Goal: Task Accomplishment & Management: Use online tool/utility

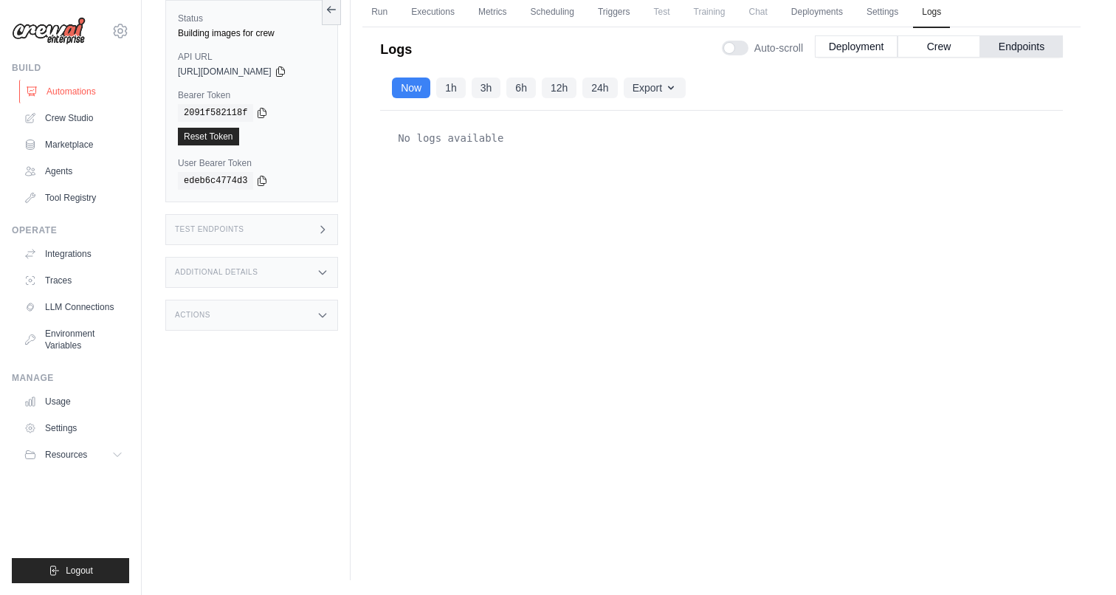
click at [71, 95] on link "Automations" at bounding box center [74, 92] width 111 height 24
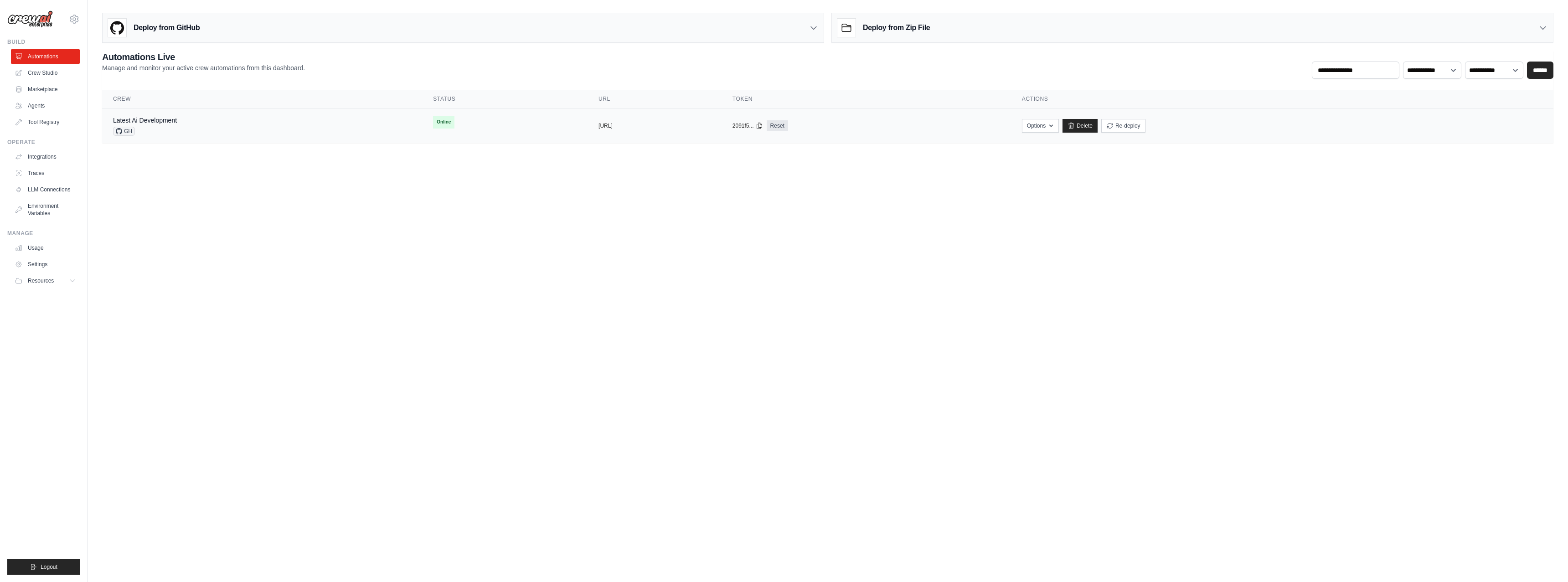
click at [444, 128] on td "Online" at bounding box center [505, 122] width 165 height 27
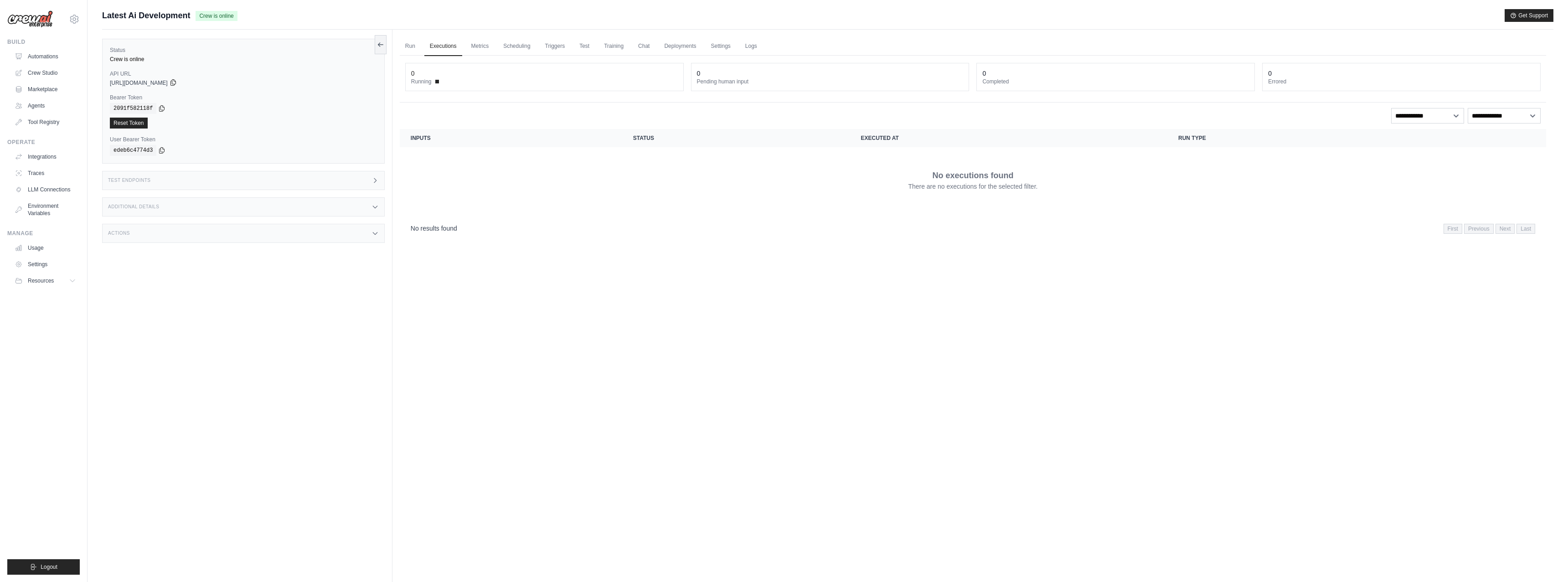
click at [177, 84] on icon at bounding box center [173, 83] width 7 height 7
click at [553, 47] on link "Triggers" at bounding box center [555, 46] width 31 height 19
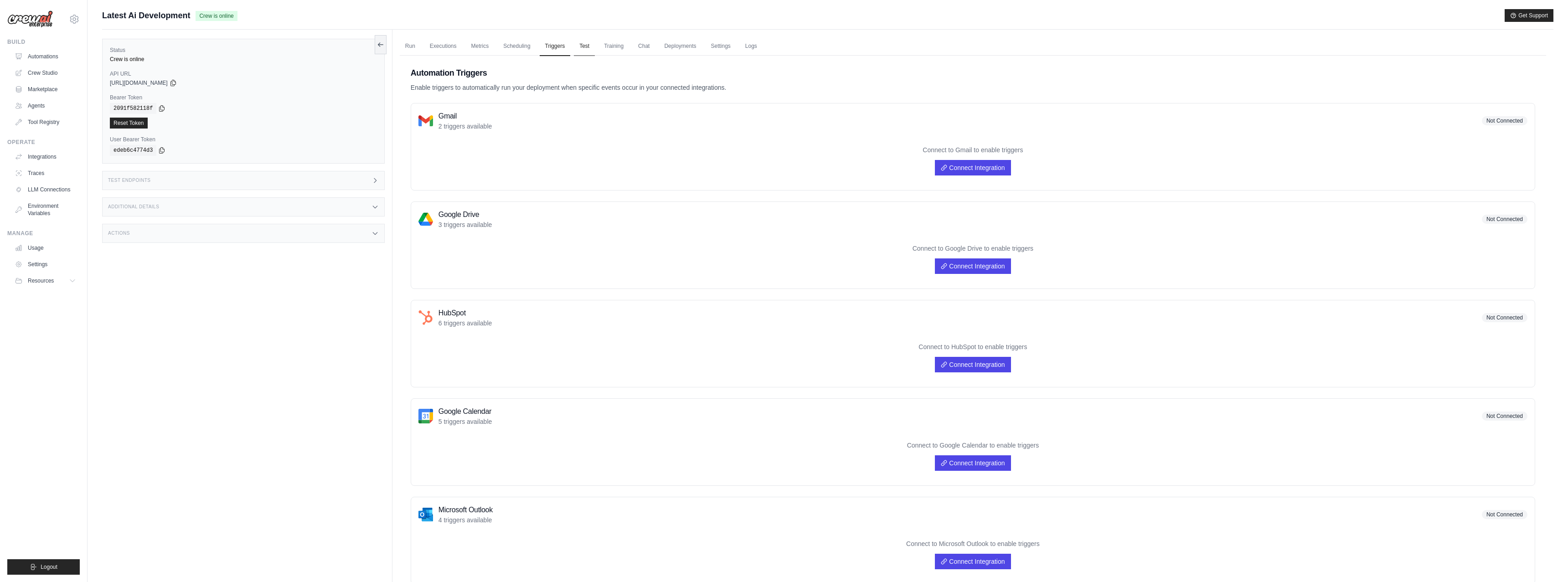
click at [591, 46] on link "Test" at bounding box center [585, 46] width 21 height 19
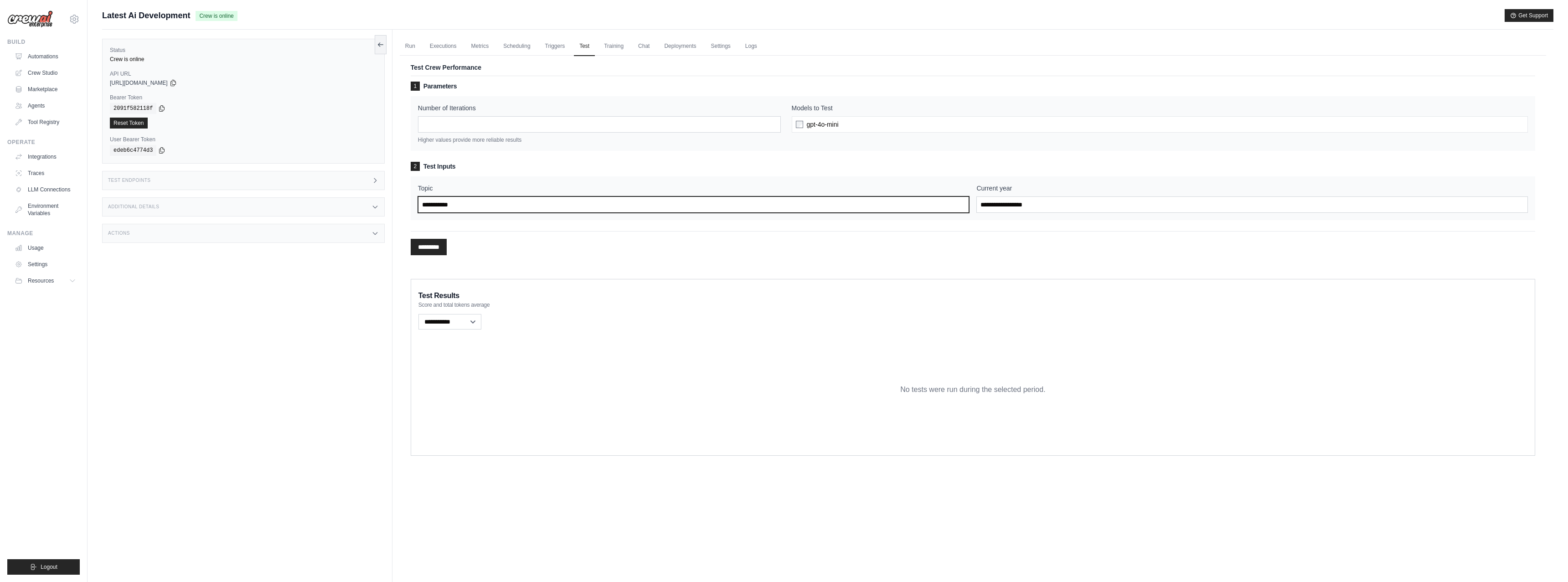
click at [467, 201] on input "Topic" at bounding box center [693, 204] width 551 height 17
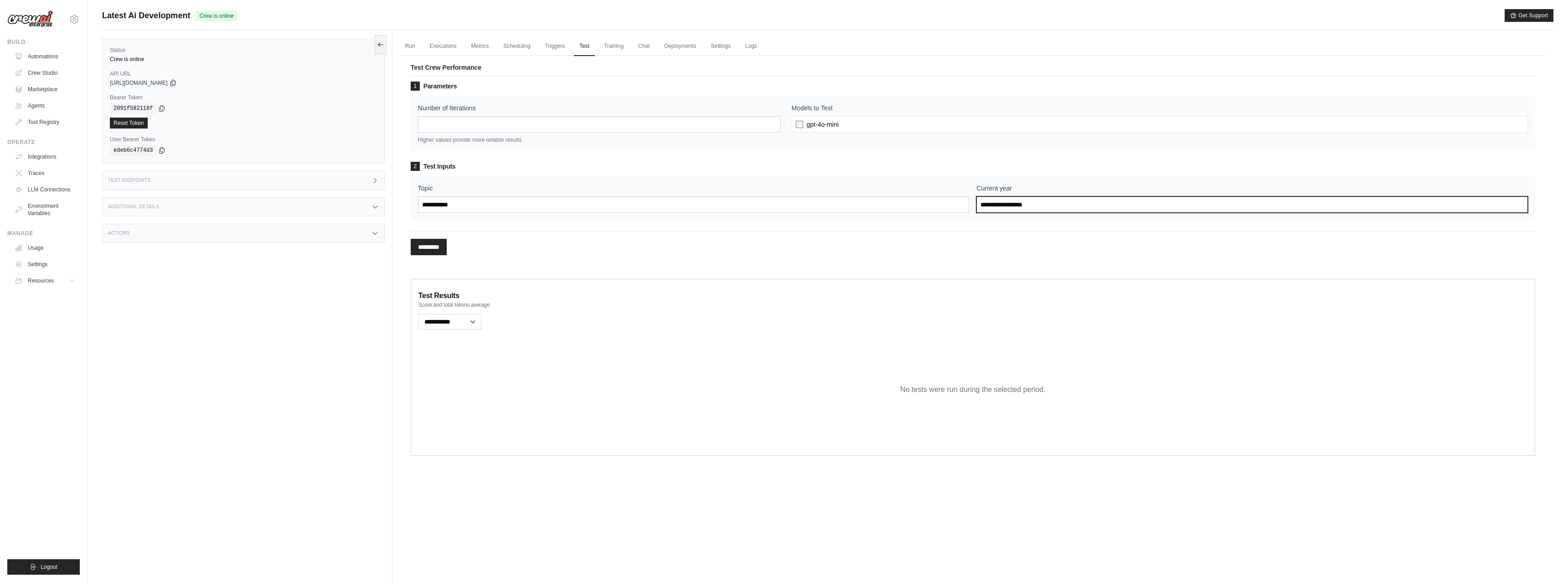
click at [1006, 203] on input "Current year" at bounding box center [1251, 204] width 551 height 17
type input "****"
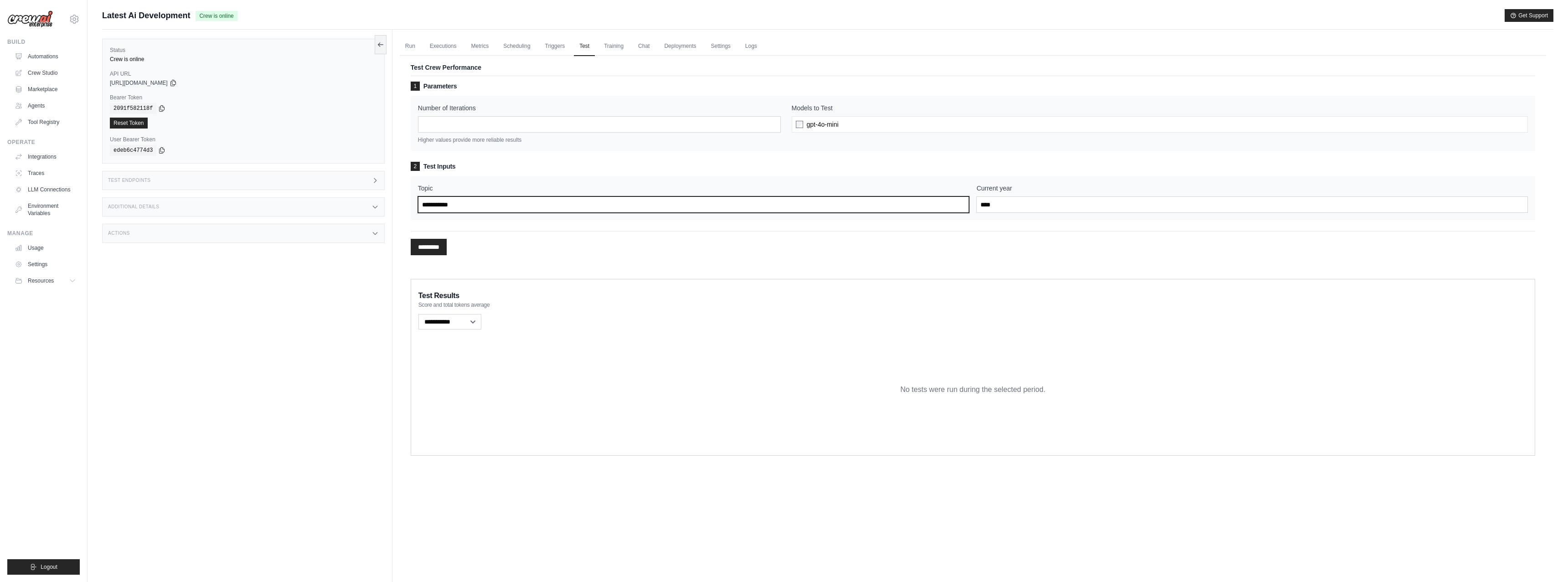
click at [535, 201] on input "Topic" at bounding box center [693, 204] width 551 height 17
type input "**********"
click at [815, 123] on span "gpt-4o-mini" at bounding box center [823, 124] width 32 height 9
click at [828, 125] on span "gpt-4o-mini" at bounding box center [823, 124] width 32 height 9
click at [424, 246] on input "*********" at bounding box center [428, 247] width 36 height 17
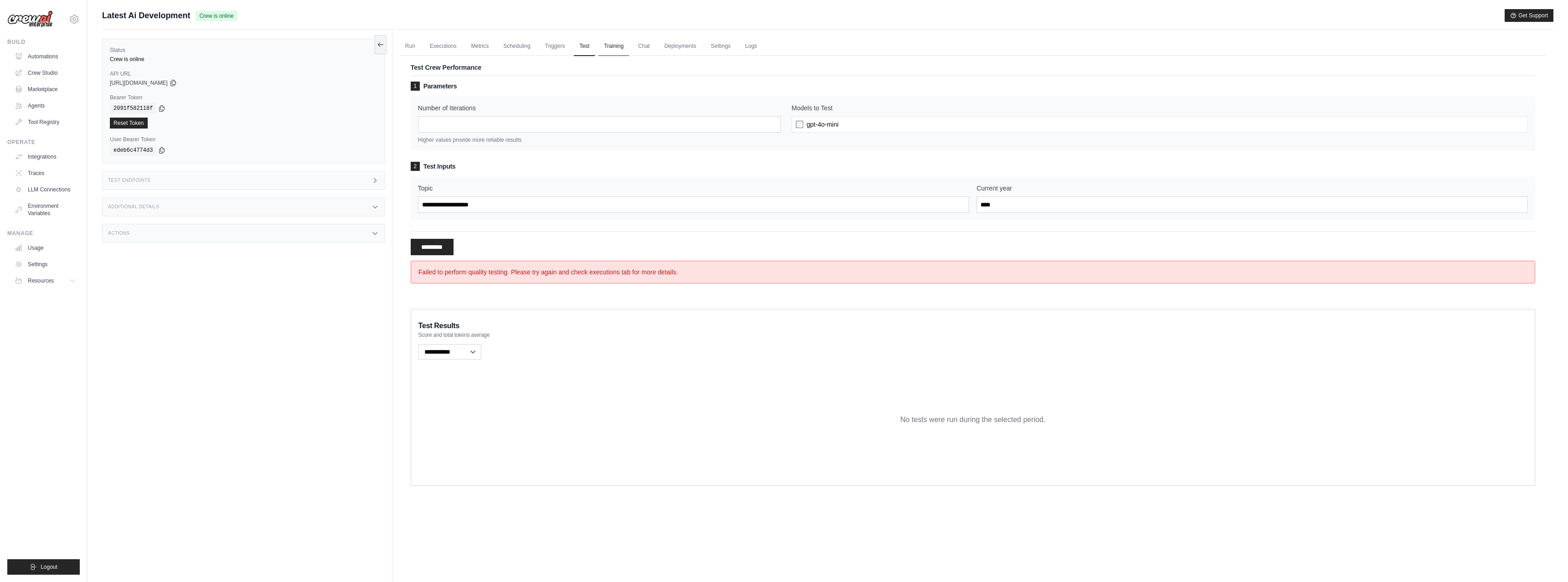
click at [616, 44] on link "Training" at bounding box center [613, 46] width 30 height 19
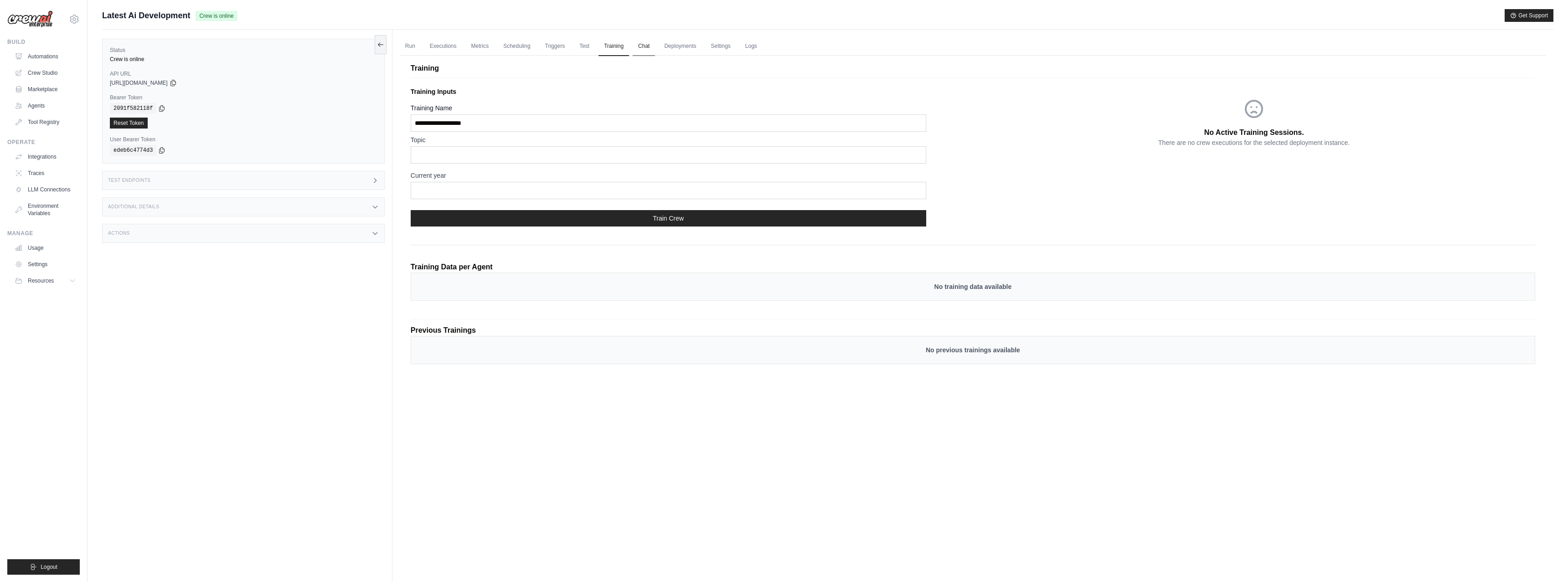
click at [648, 48] on link "Chat" at bounding box center [644, 46] width 22 height 19
click at [586, 49] on link "Test" at bounding box center [585, 46] width 21 height 19
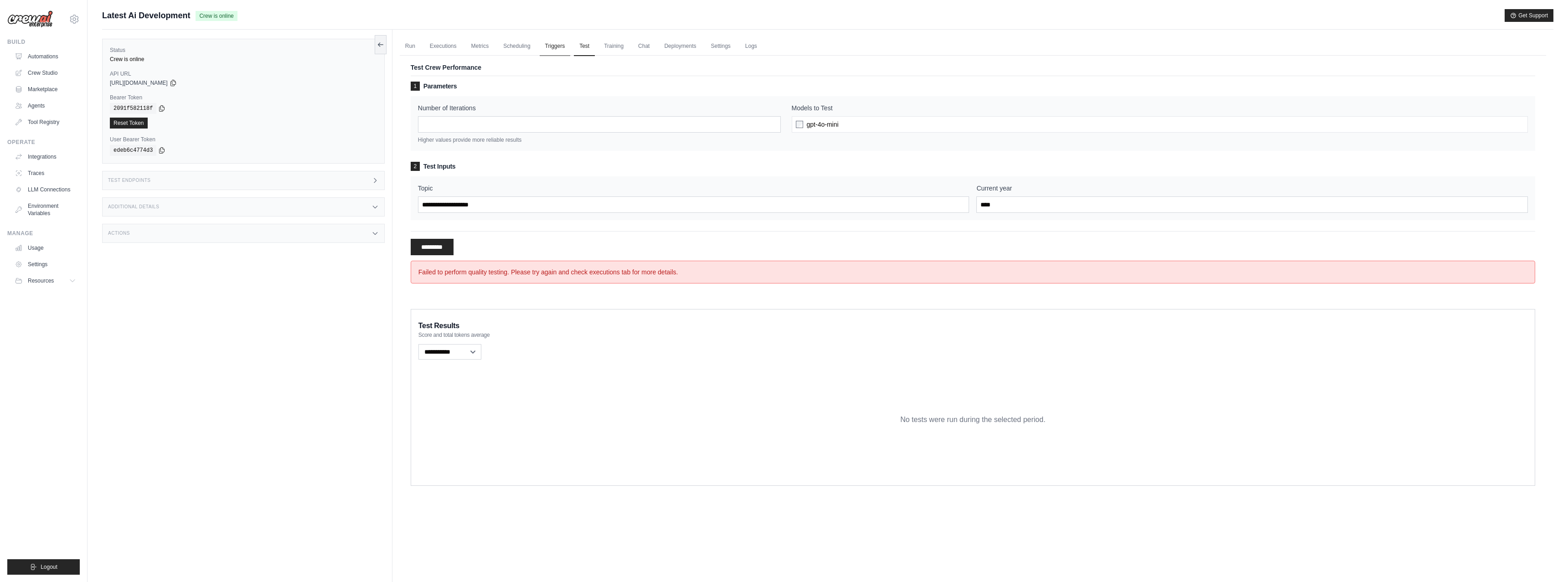
click at [559, 48] on link "Triggers" at bounding box center [555, 46] width 31 height 19
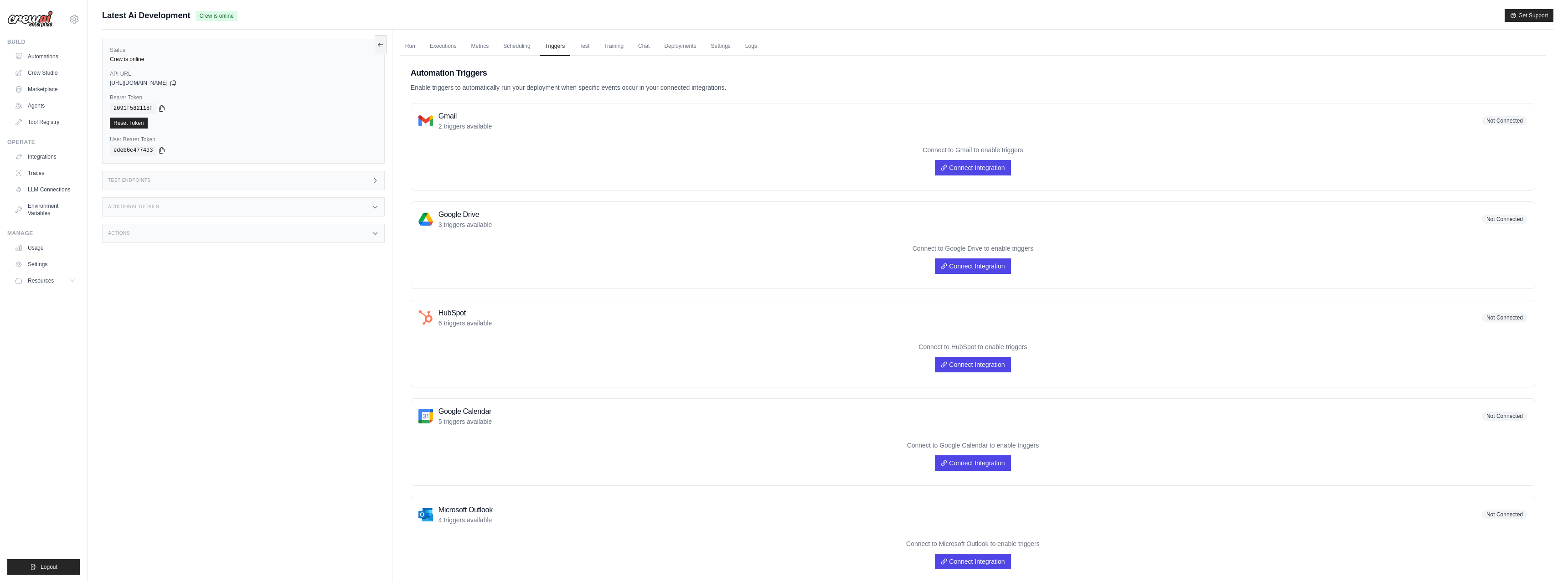
click at [598, 48] on ul "Run Executions Metrics Scheduling Triggers Test Training Chat Deployments Setti…" at bounding box center [972, 46] width 1146 height 19
click at [583, 49] on link "Test" at bounding box center [585, 46] width 21 height 19
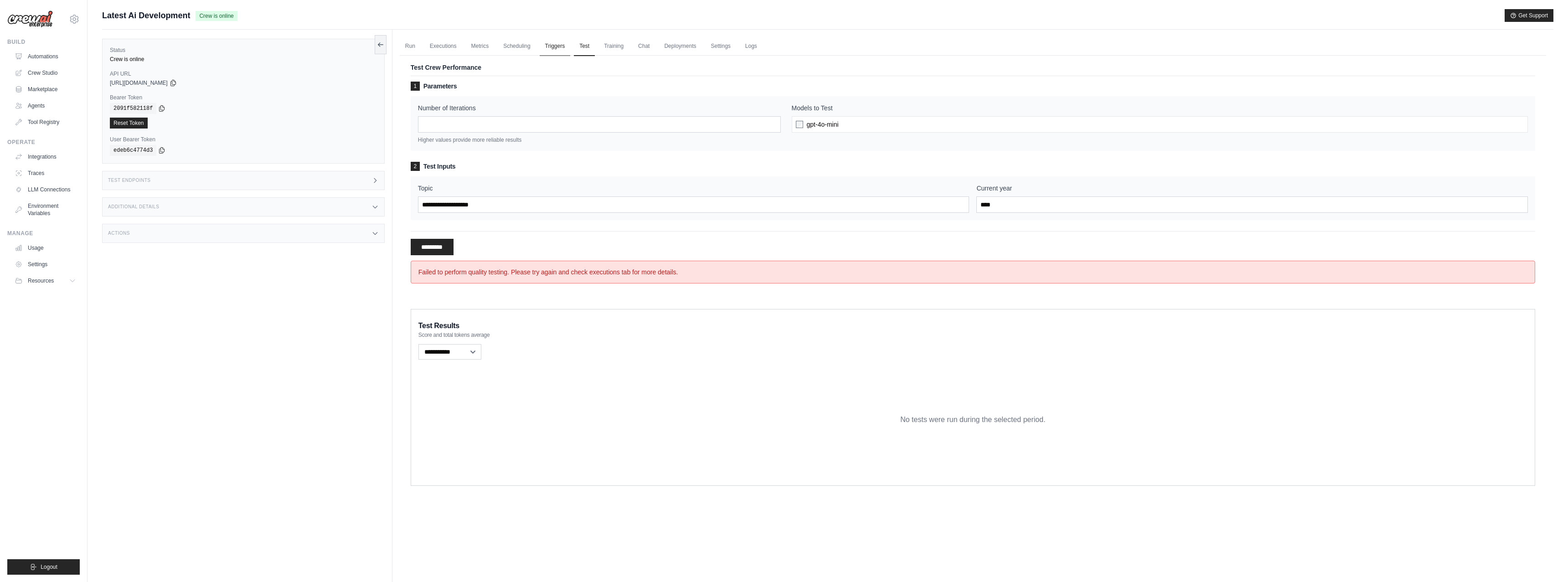
click at [555, 49] on link "Triggers" at bounding box center [555, 46] width 31 height 19
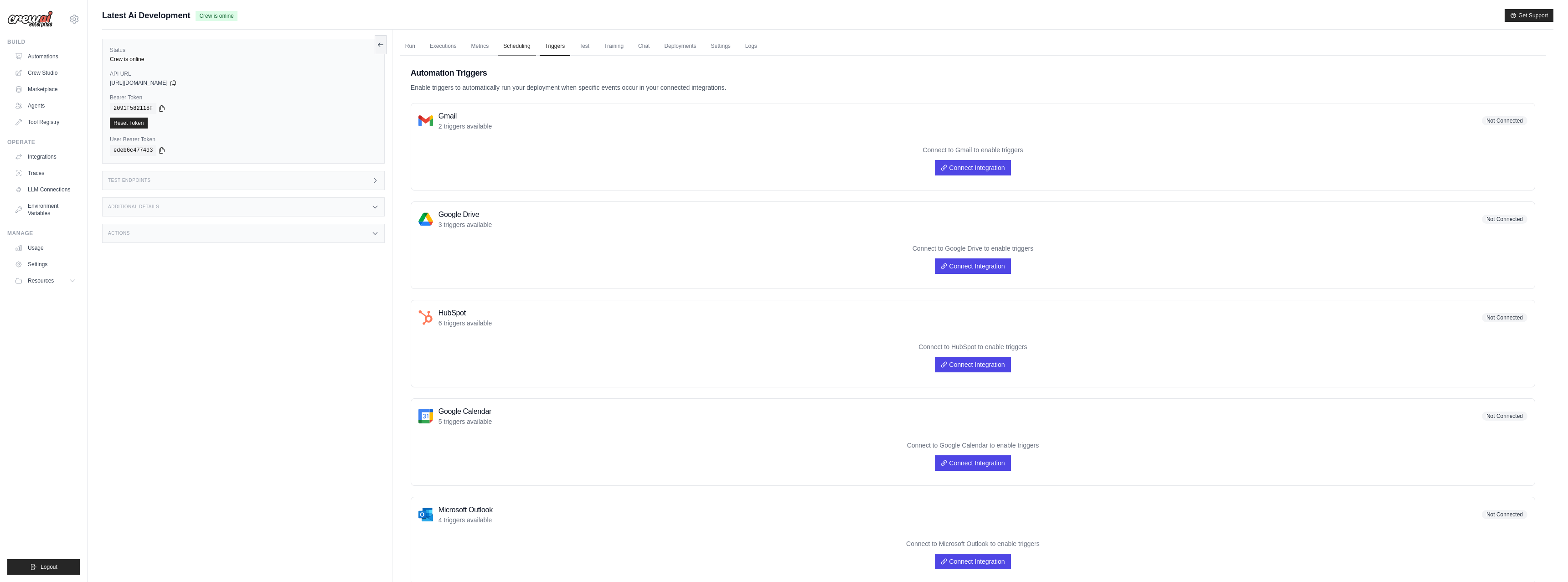
click at [514, 49] on link "Scheduling" at bounding box center [516, 46] width 38 height 19
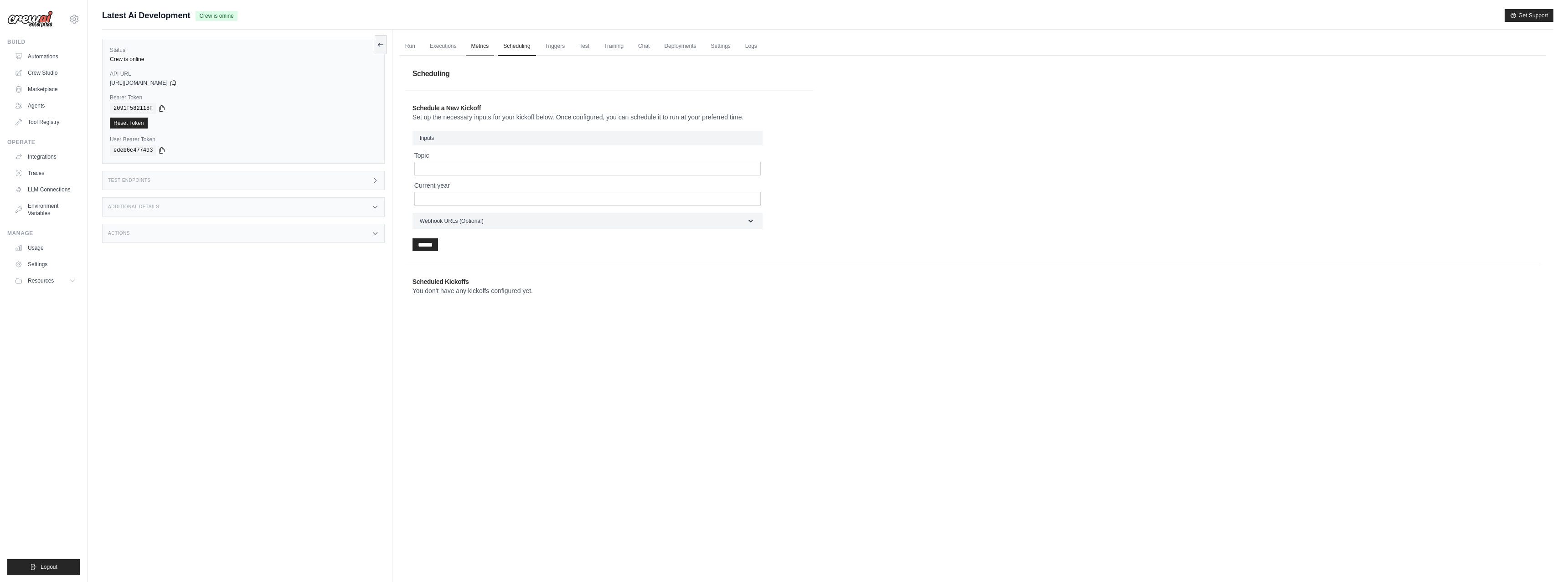
click at [482, 48] on link "Metrics" at bounding box center [480, 46] width 29 height 19
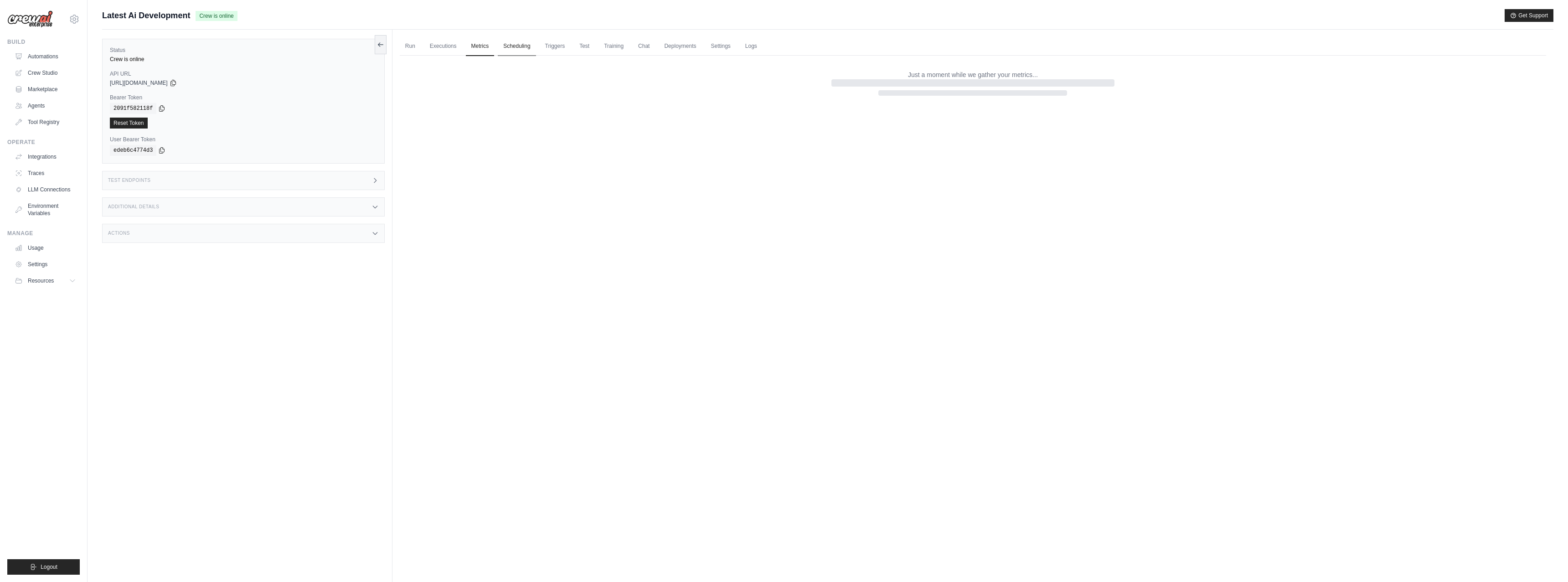
click at [520, 48] on link "Scheduling" at bounding box center [516, 46] width 38 height 19
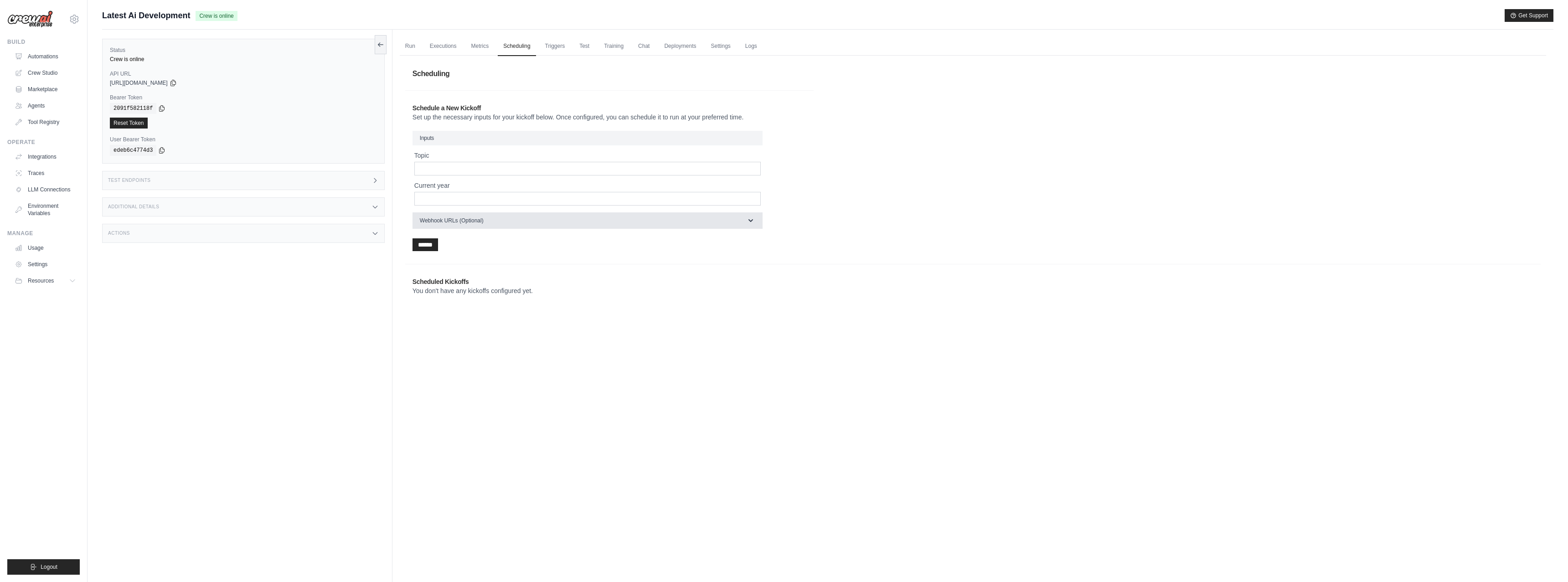
click at [485, 222] on button "Webhook URLs (Optional)" at bounding box center [587, 220] width 350 height 17
click at [477, 44] on link "Metrics" at bounding box center [480, 46] width 29 height 19
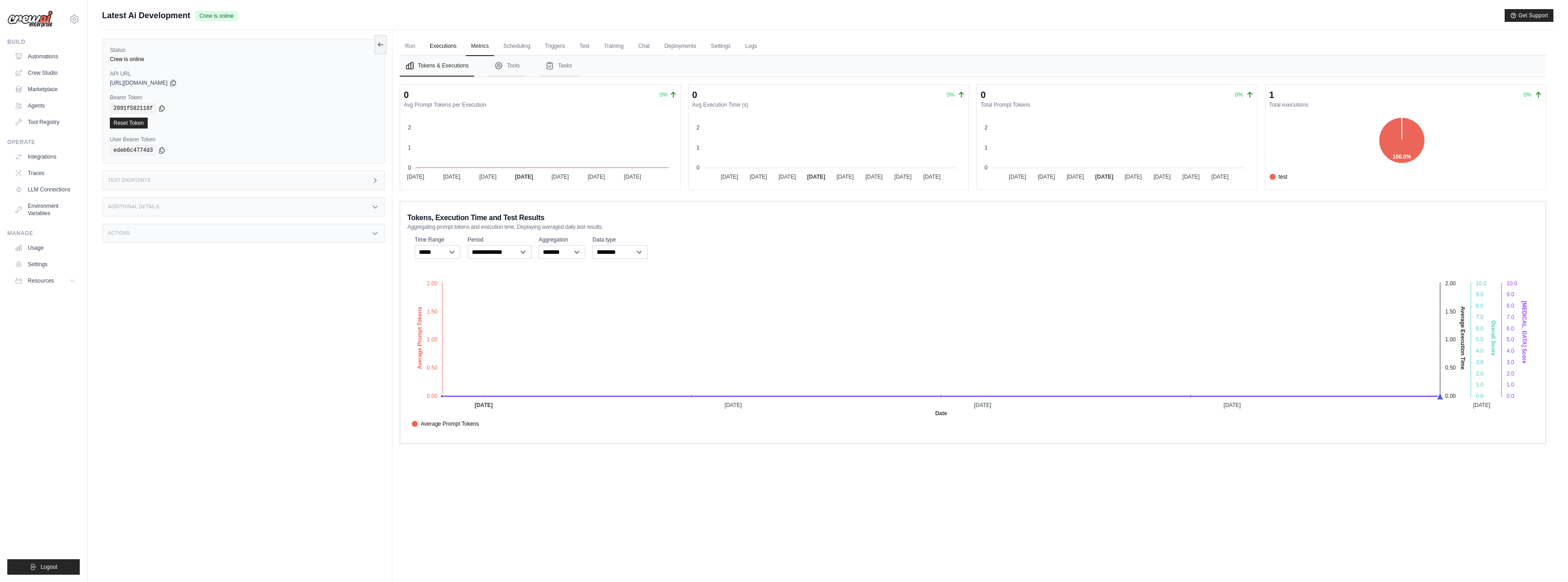
click at [438, 48] on link "Executions" at bounding box center [443, 46] width 38 height 19
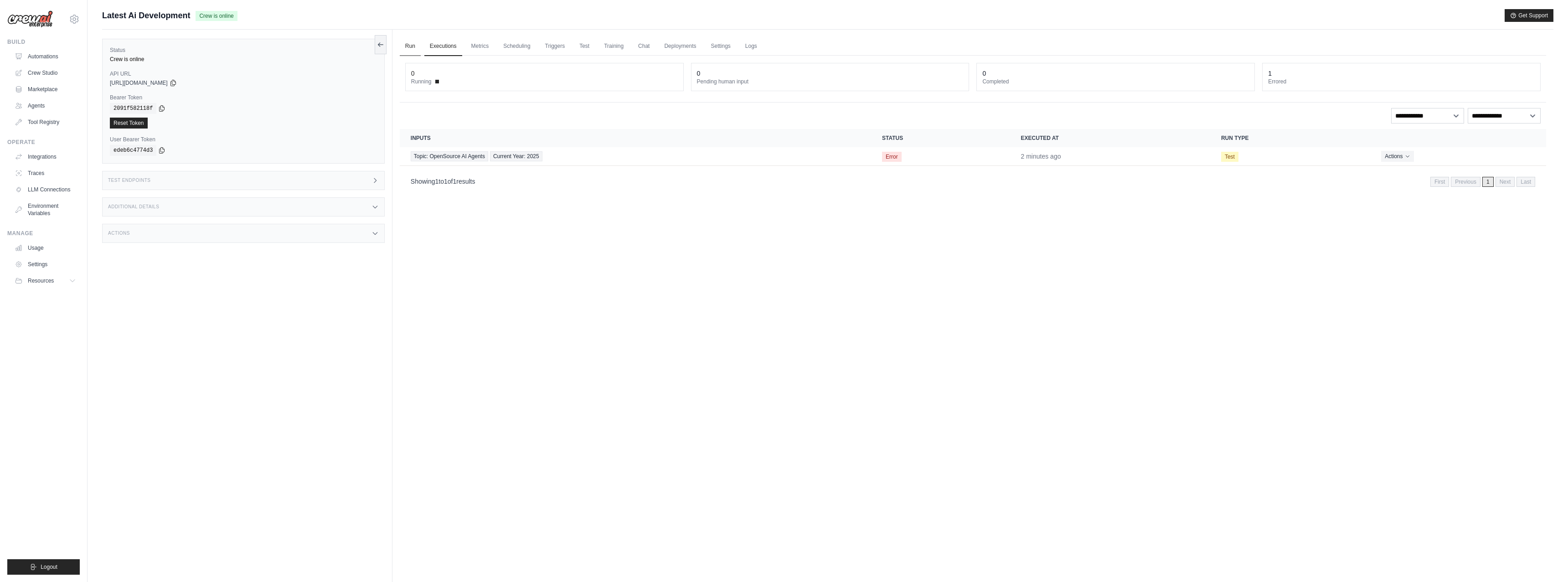
click at [414, 45] on link "Run" at bounding box center [410, 46] width 21 height 19
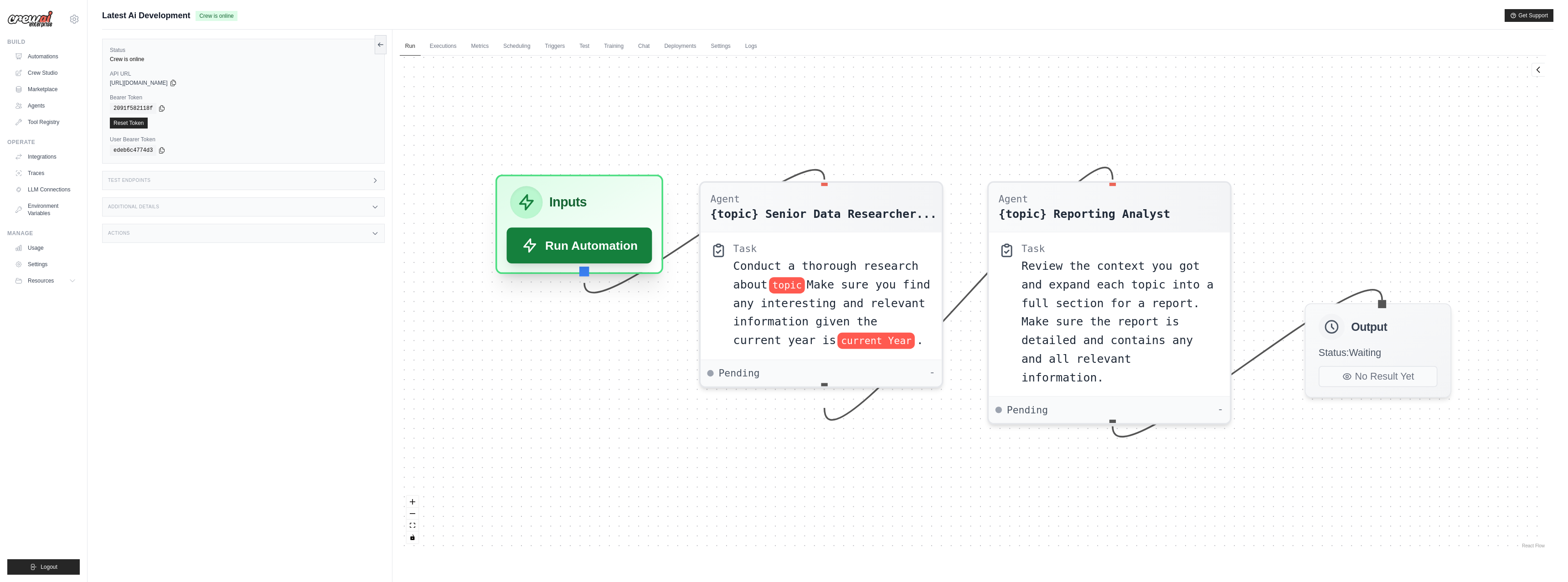
click at [572, 253] on button "Run Automation" at bounding box center [579, 245] width 146 height 36
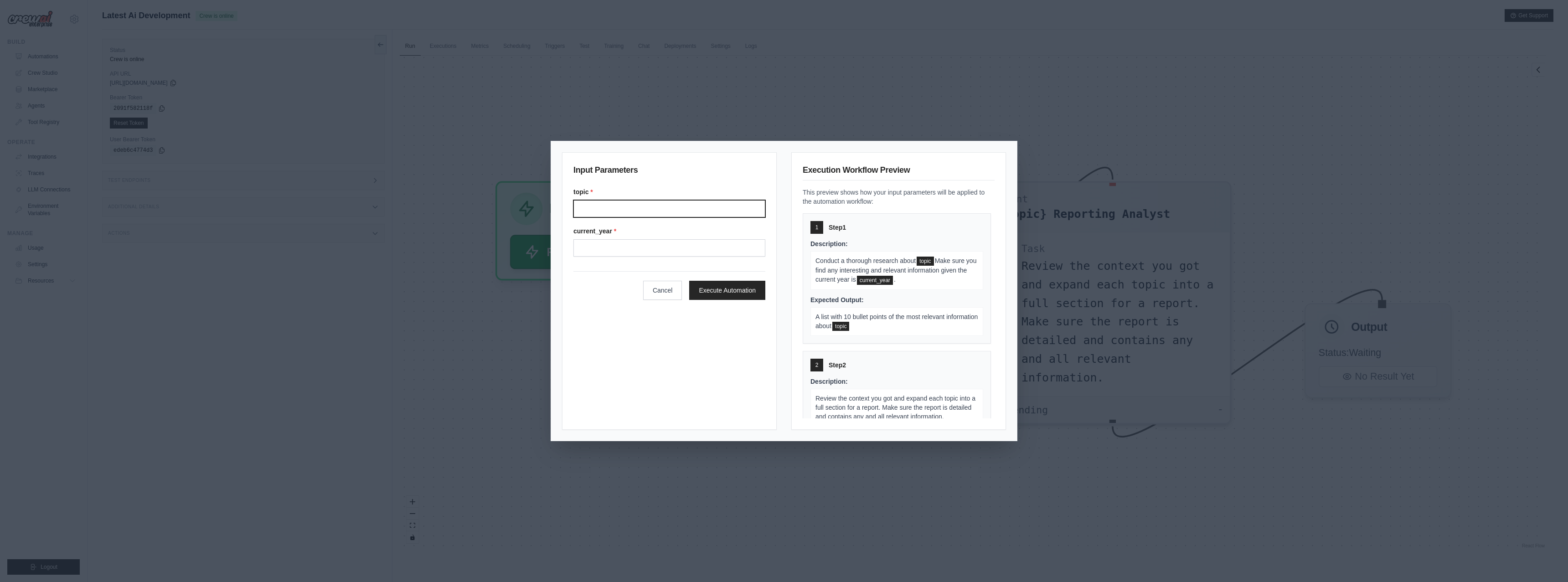
click at [599, 204] on input "Topic" at bounding box center [669, 209] width 192 height 17
type input "**********"
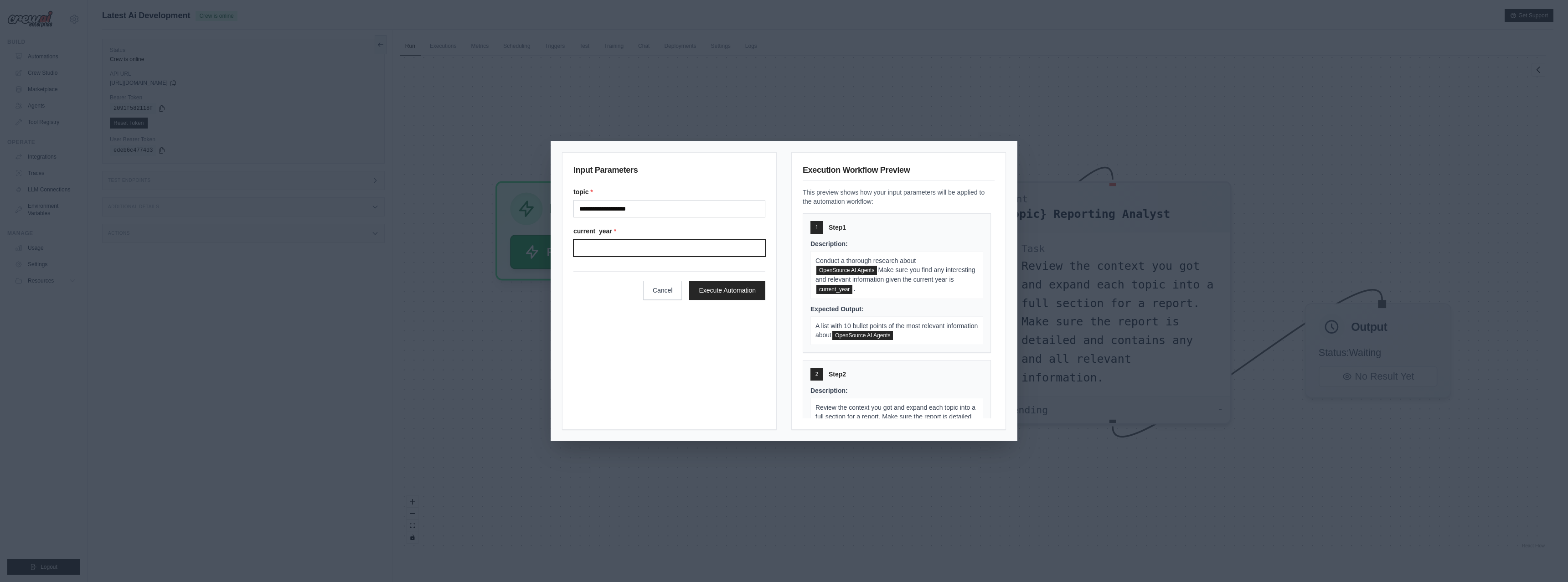
click at [603, 252] on input "Current year" at bounding box center [669, 248] width 192 height 17
type input "****"
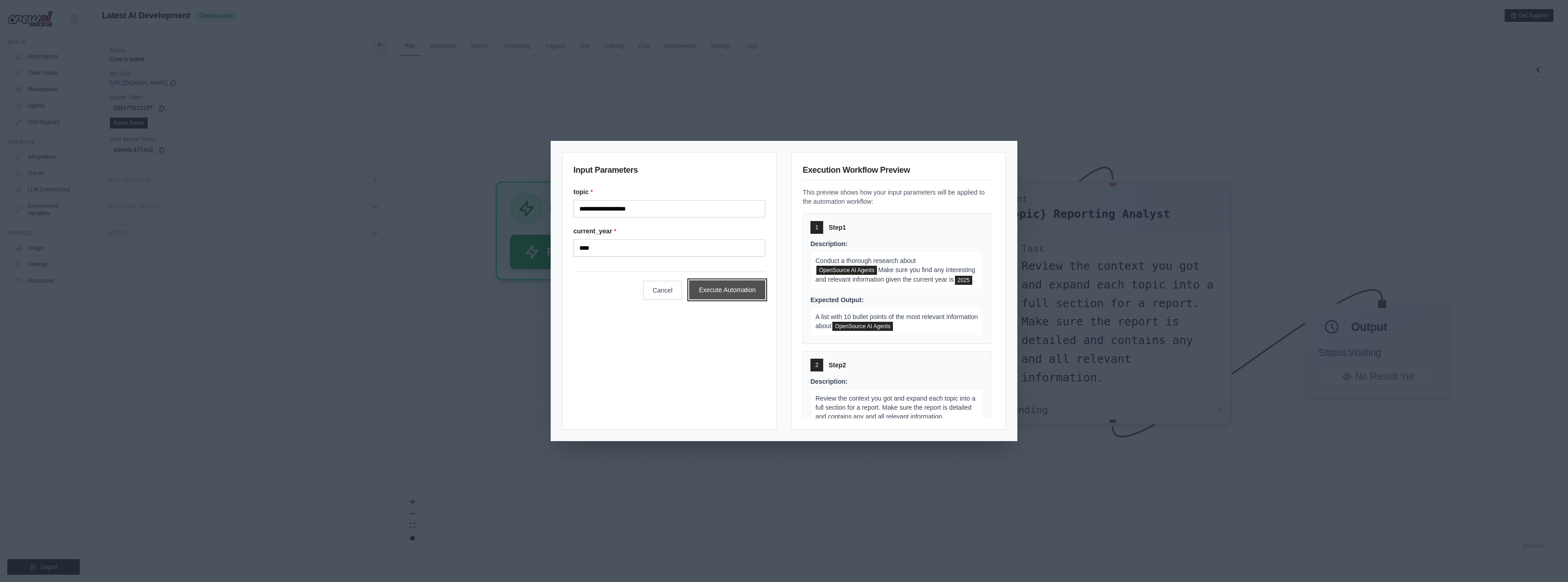
click at [736, 292] on button "Execute Automation" at bounding box center [727, 289] width 76 height 19
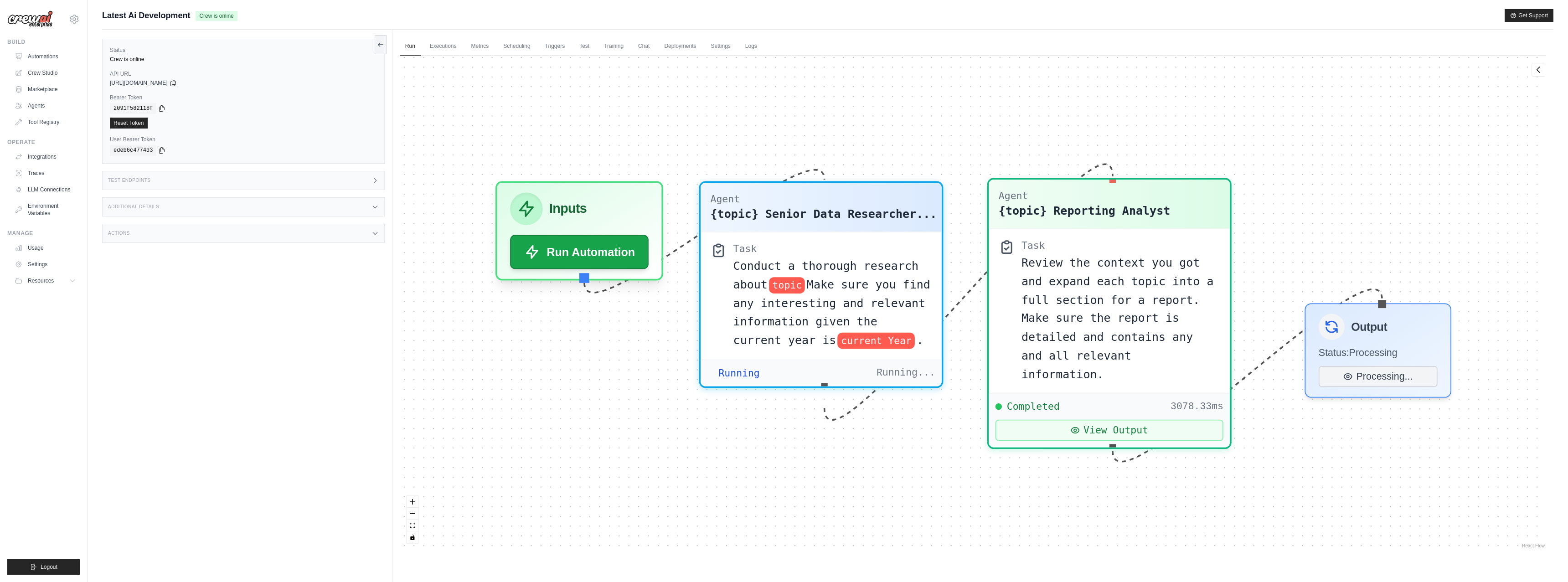
scroll to position [14096, 0]
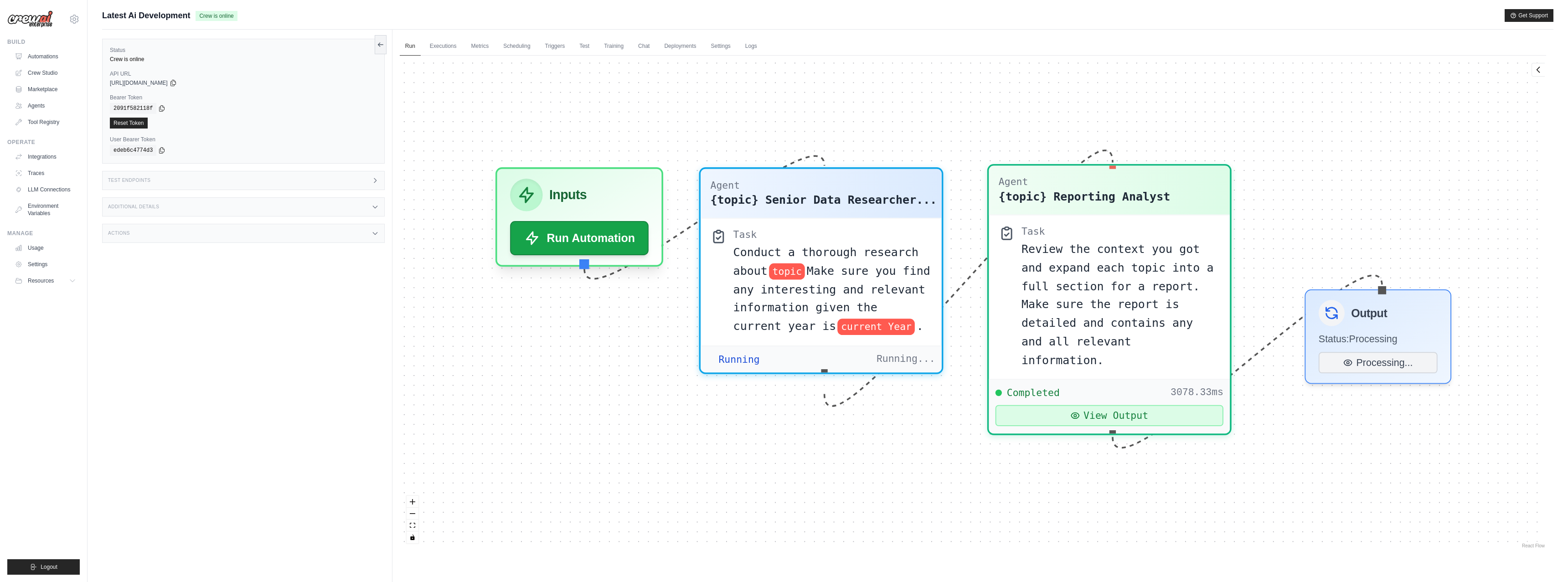
click at [1085, 415] on button "View Output" at bounding box center [1109, 415] width 228 height 21
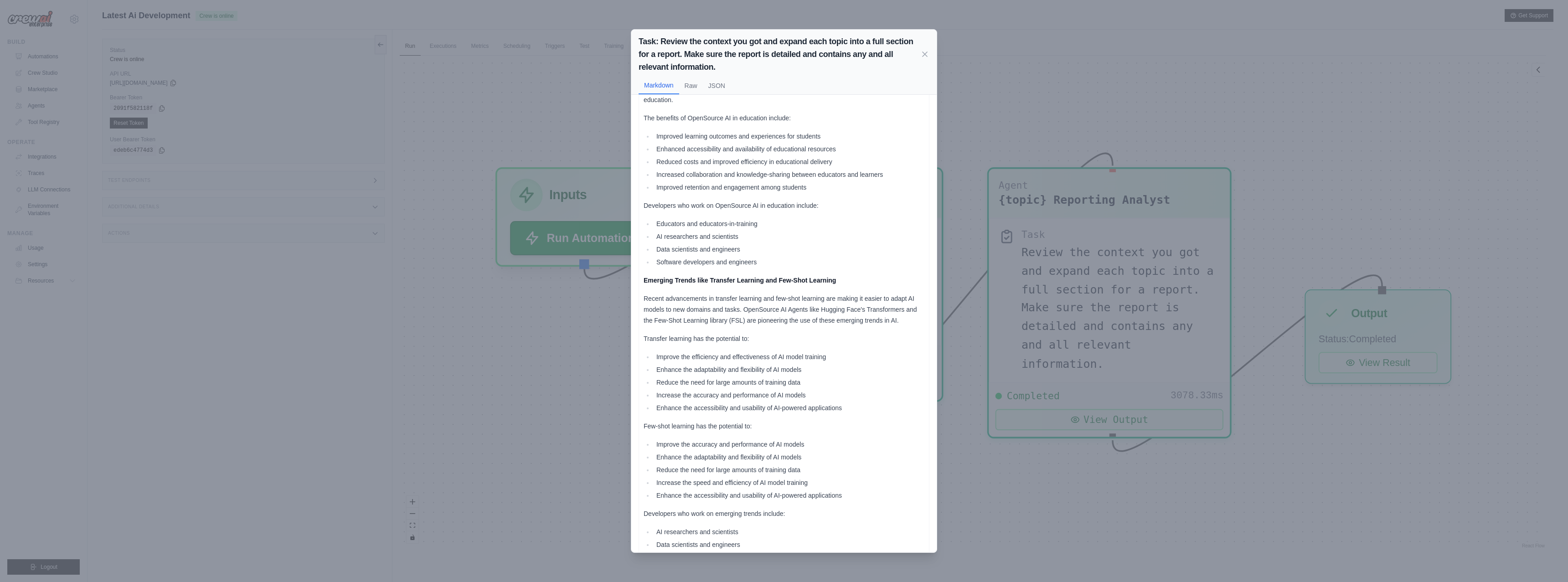
scroll to position [2118, 0]
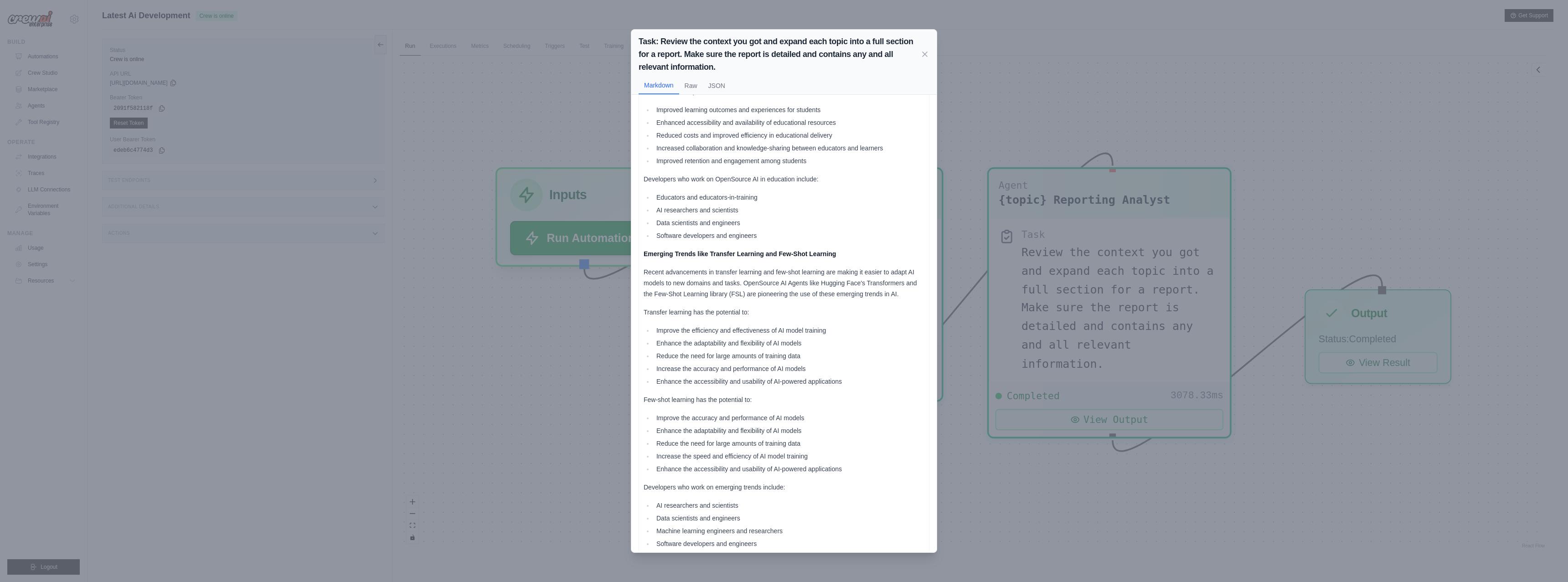
click at [594, 368] on div "Task: Review the context you got and expand each topic into a full section for …" at bounding box center [784, 291] width 1568 height 582
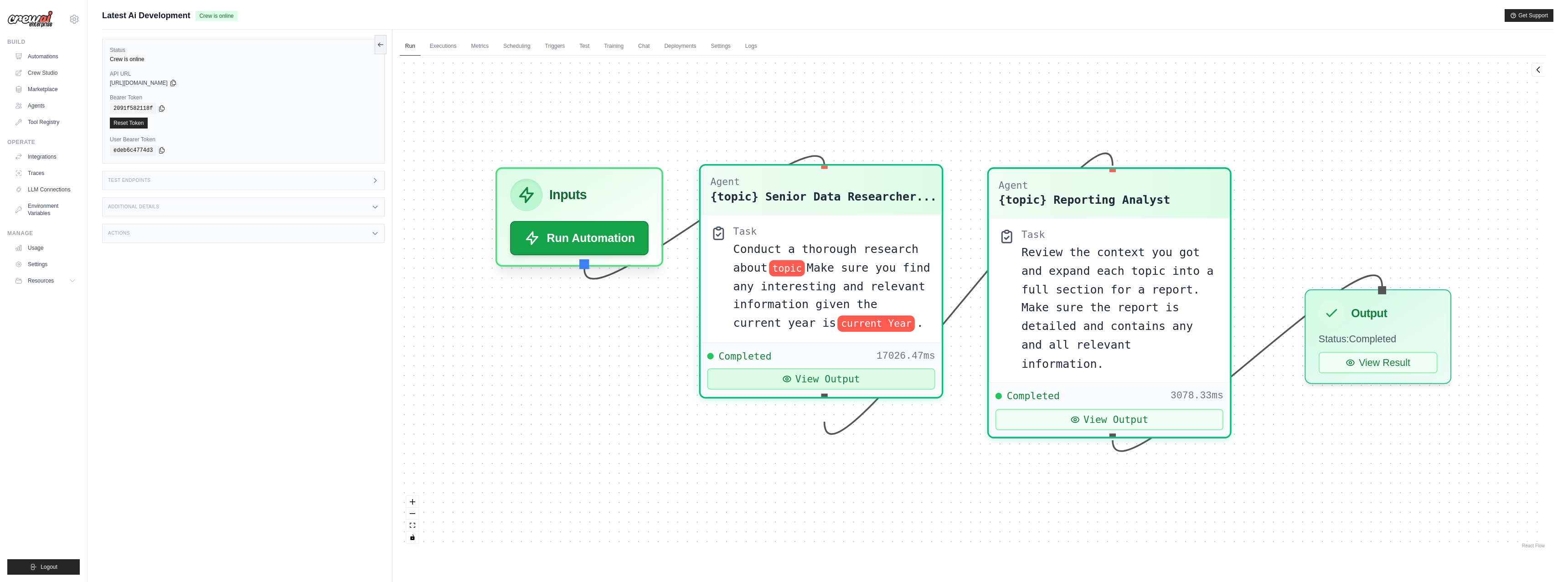
click at [832, 389] on button "View Output" at bounding box center [820, 379] width 228 height 21
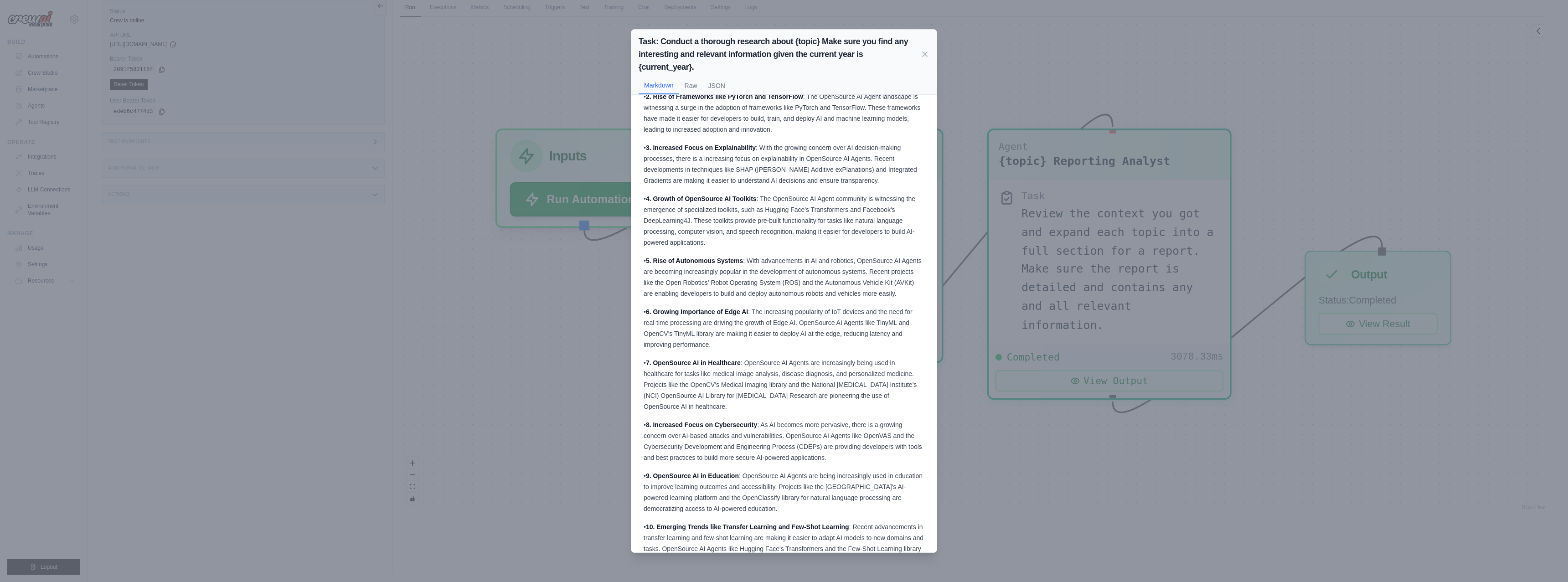
scroll to position [132, 0]
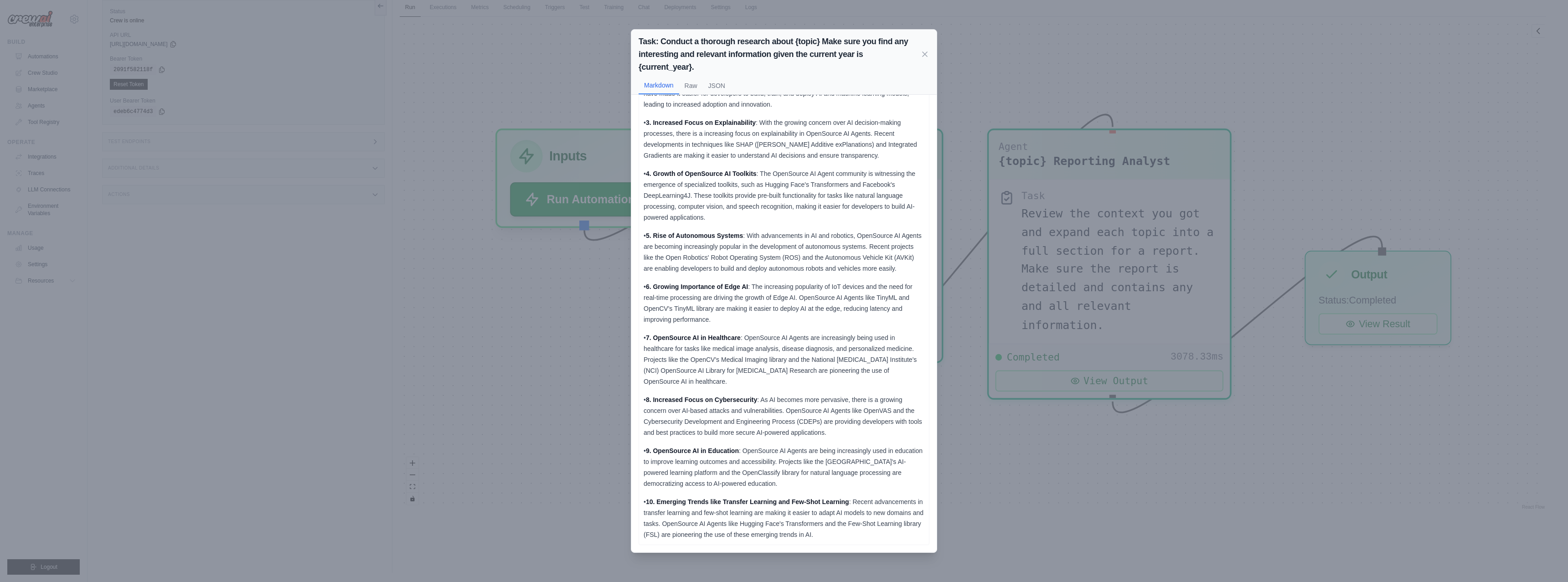
click at [1030, 479] on div "Task: Conduct a thorough research about {topic} Make sure you find any interest…" at bounding box center [784, 291] width 1568 height 582
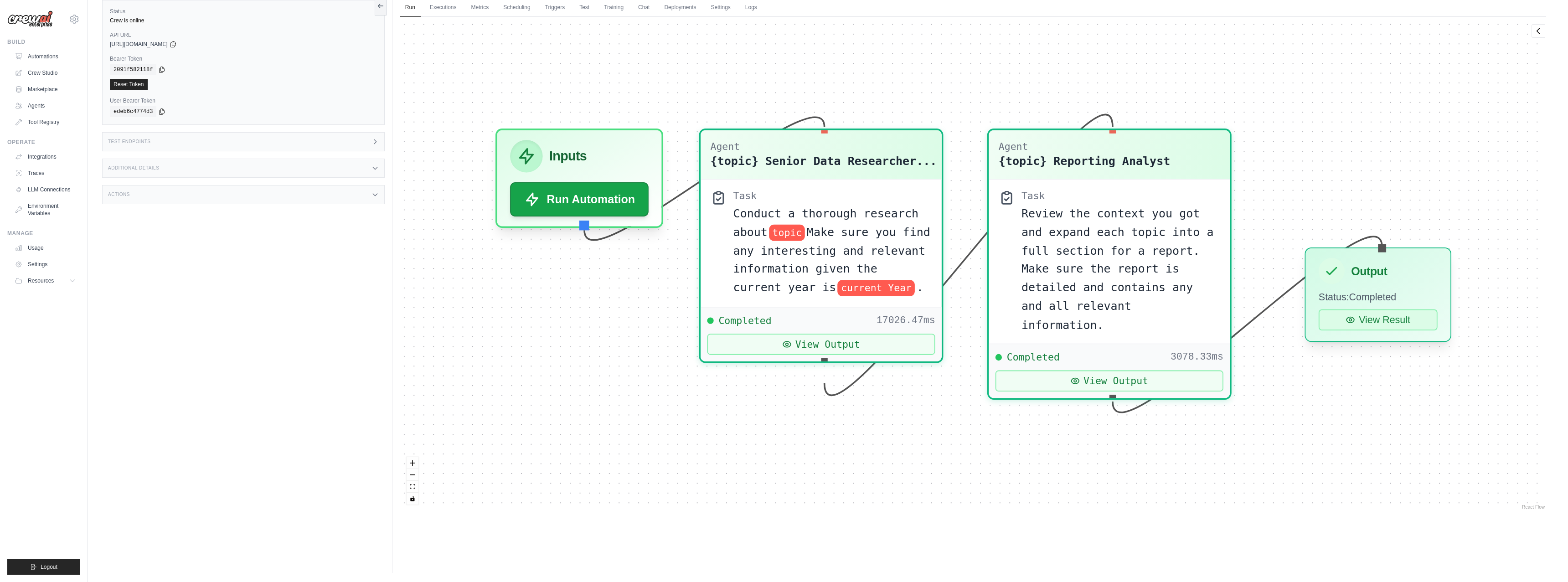
click at [1359, 326] on button "View Result" at bounding box center [1378, 320] width 119 height 21
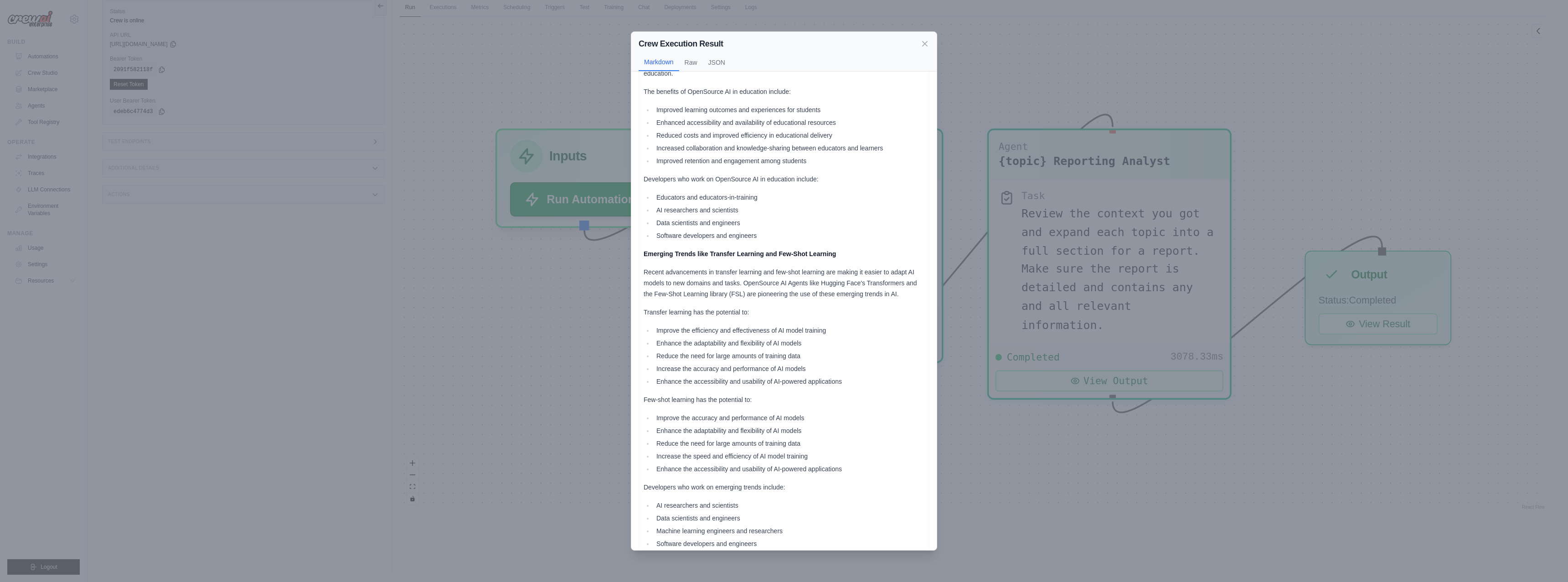
scroll to position [2097, 0]
click at [597, 415] on div "Crew Execution Result Markdown Raw JSON I now can give a great answer 2025 Open…" at bounding box center [784, 291] width 1568 height 582
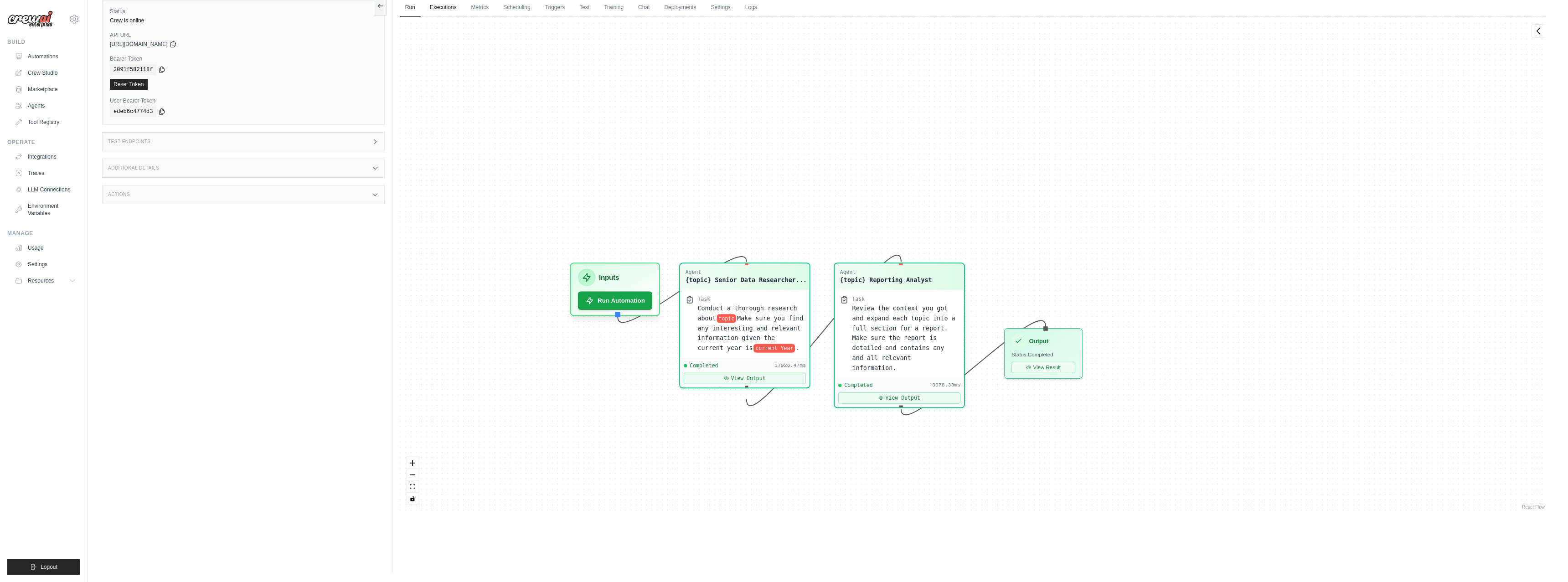
click at [436, 4] on link "Executions" at bounding box center [443, 7] width 38 height 19
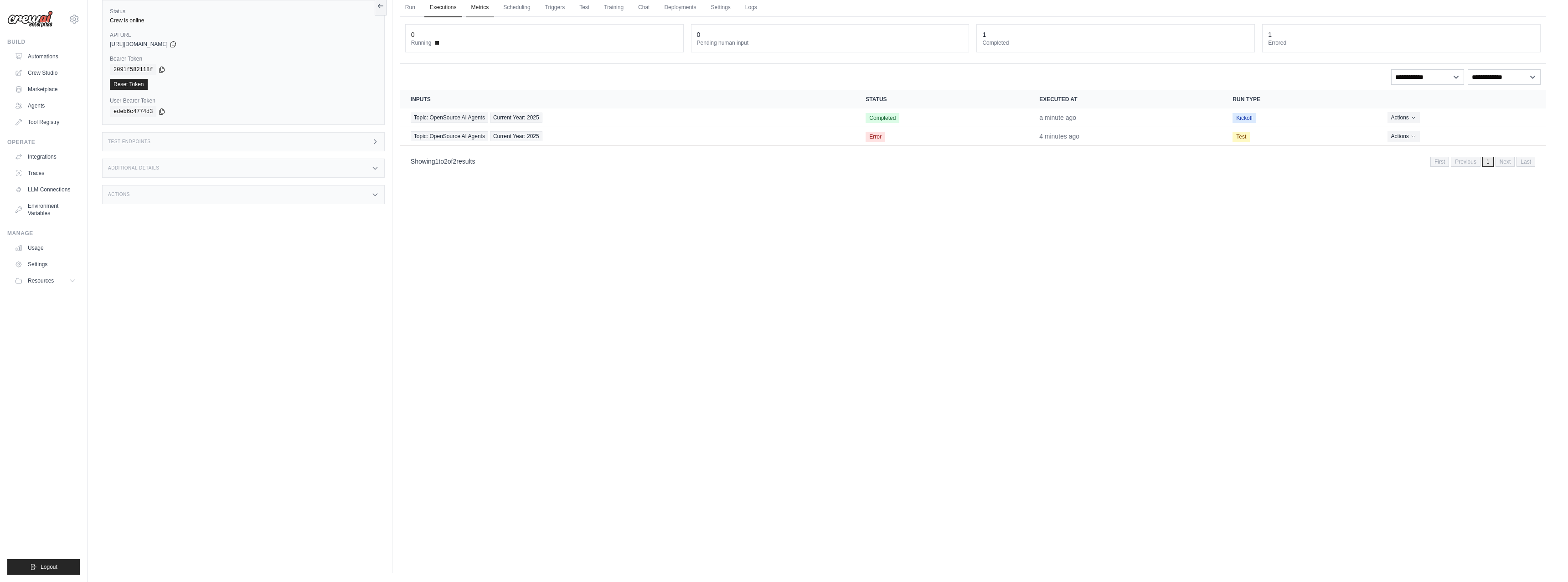
click at [485, 8] on link "Metrics" at bounding box center [480, 7] width 29 height 19
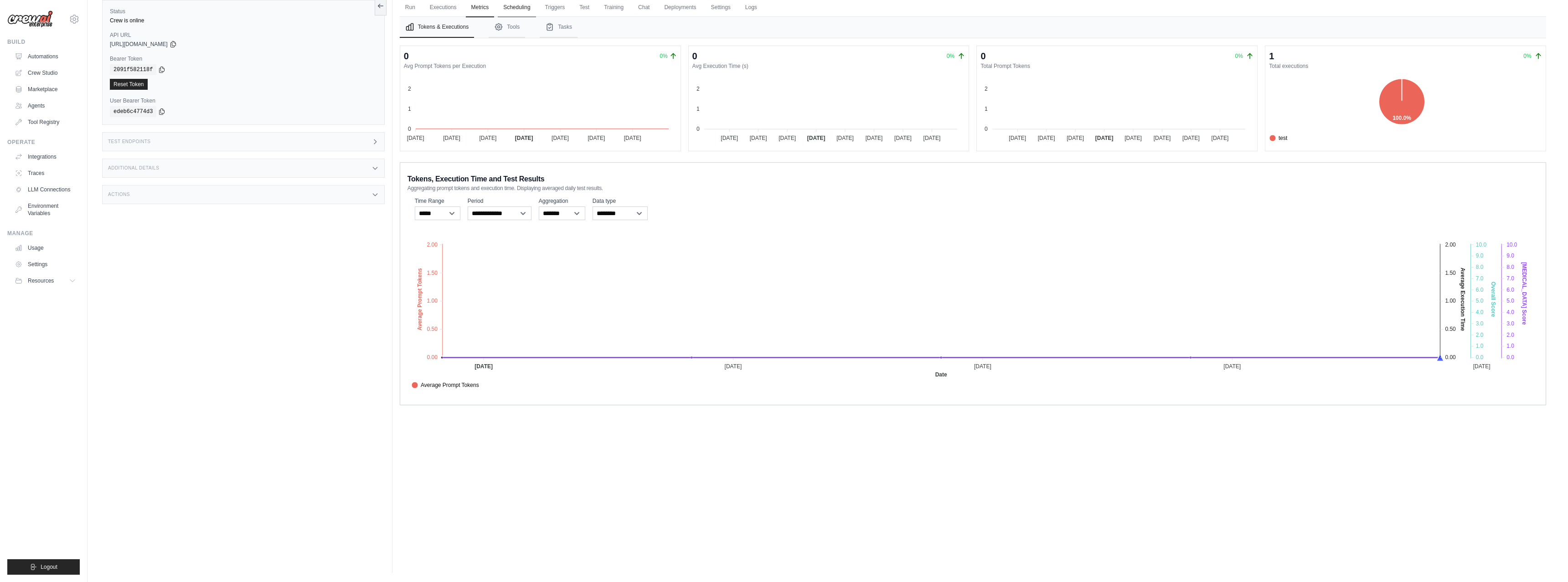
click at [517, 10] on link "Scheduling" at bounding box center [516, 7] width 38 height 19
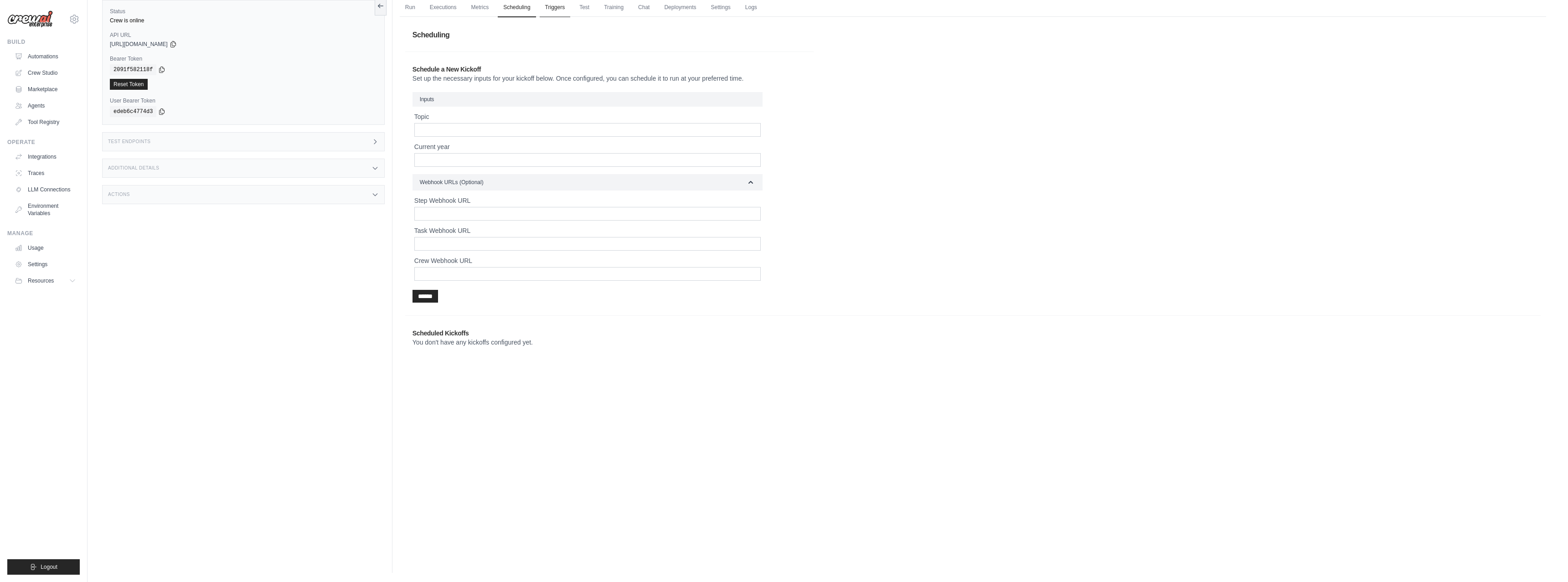
click at [559, 8] on link "Triggers" at bounding box center [555, 7] width 31 height 19
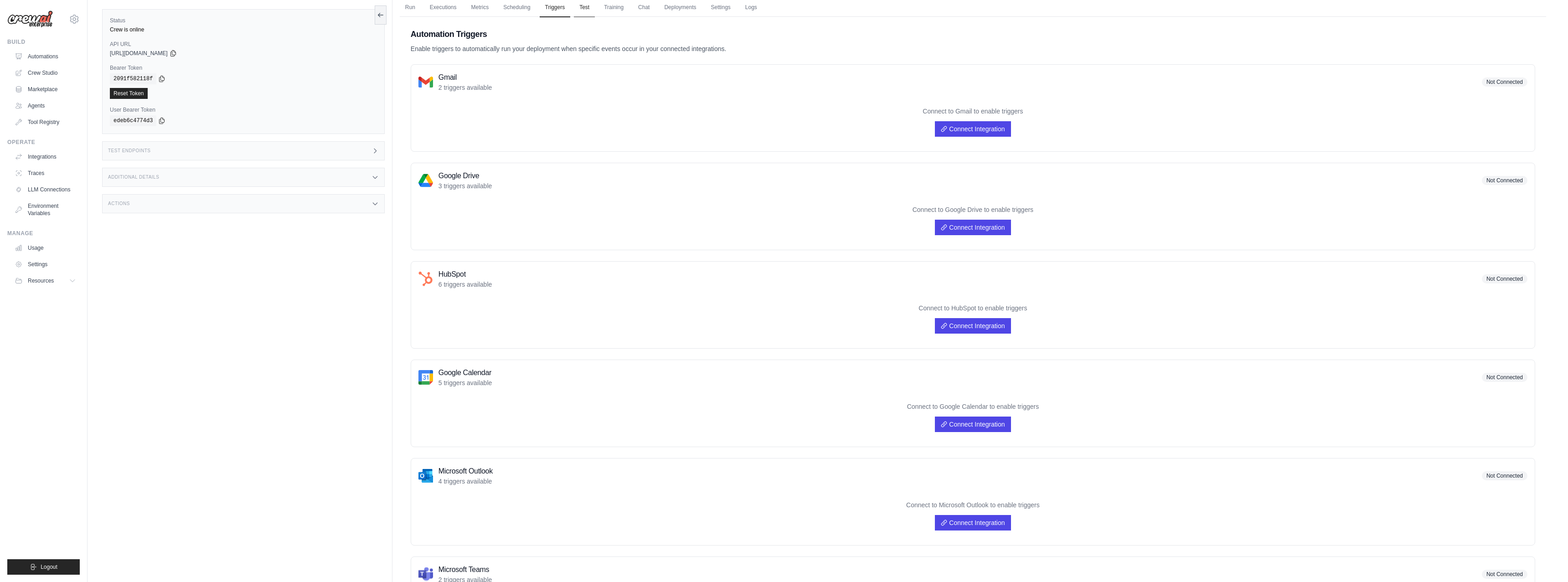
click at [591, 10] on link "Test" at bounding box center [585, 7] width 21 height 19
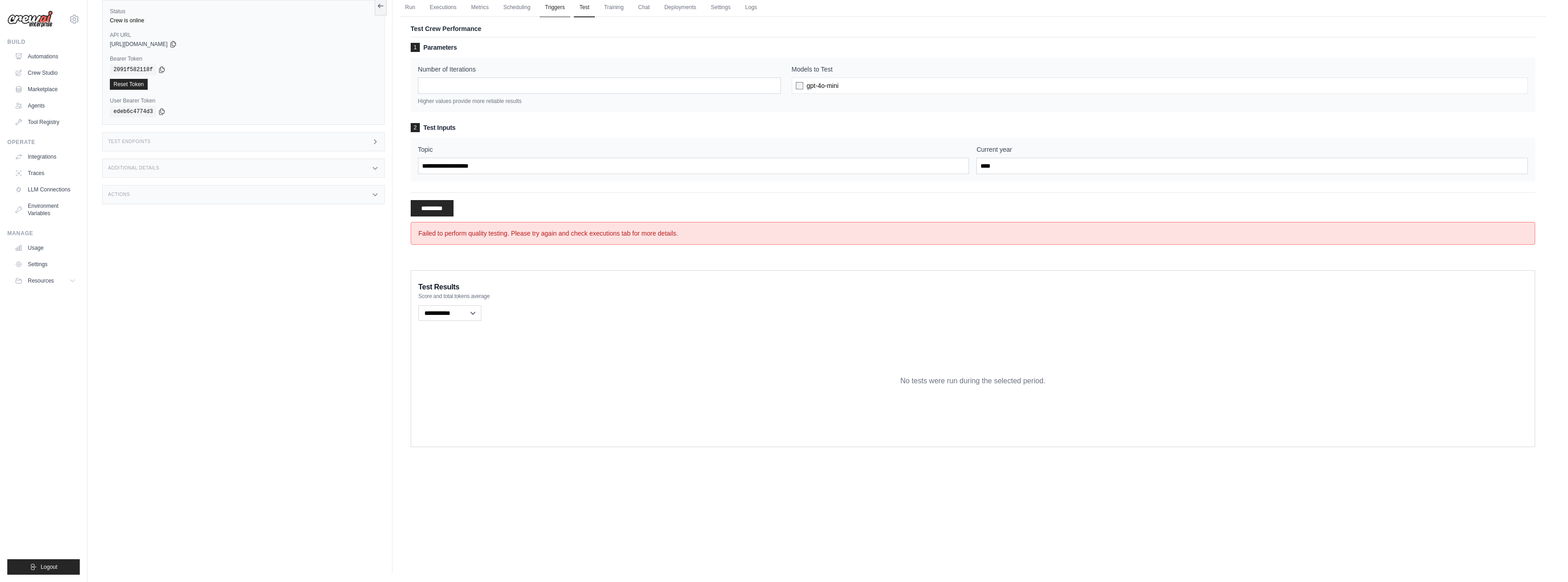
click at [556, 12] on link "Triggers" at bounding box center [555, 7] width 31 height 19
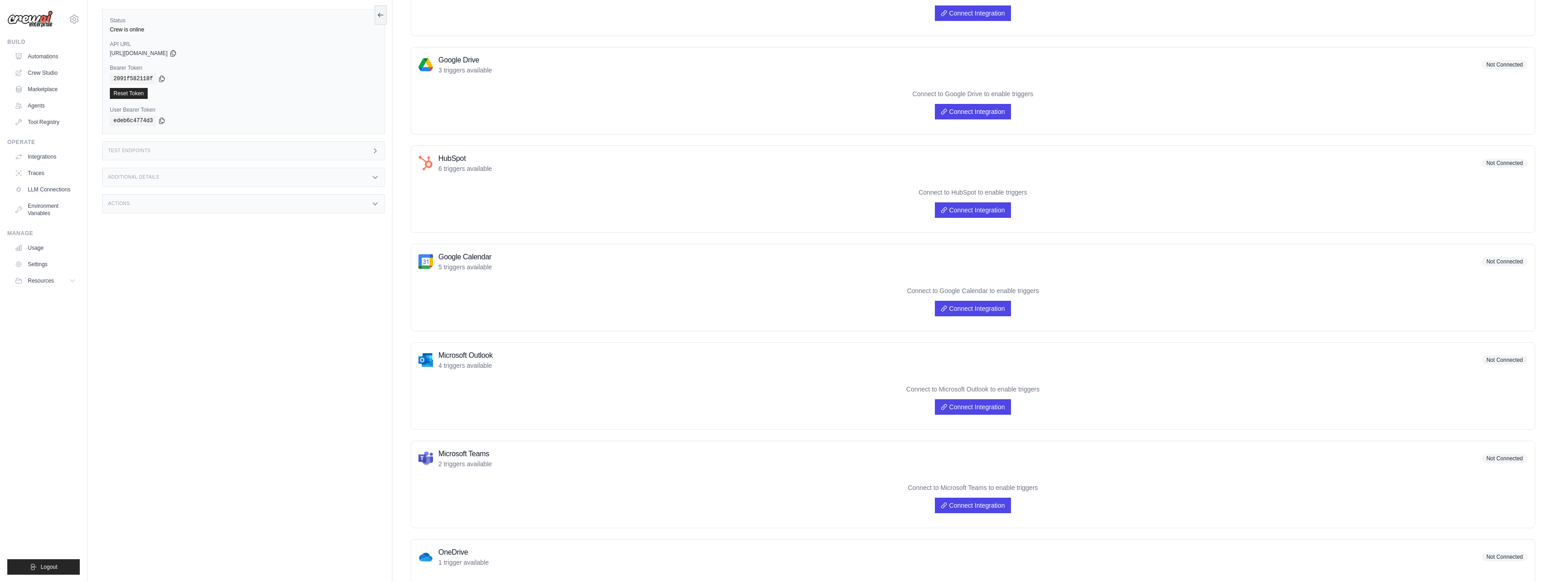
scroll to position [227, 0]
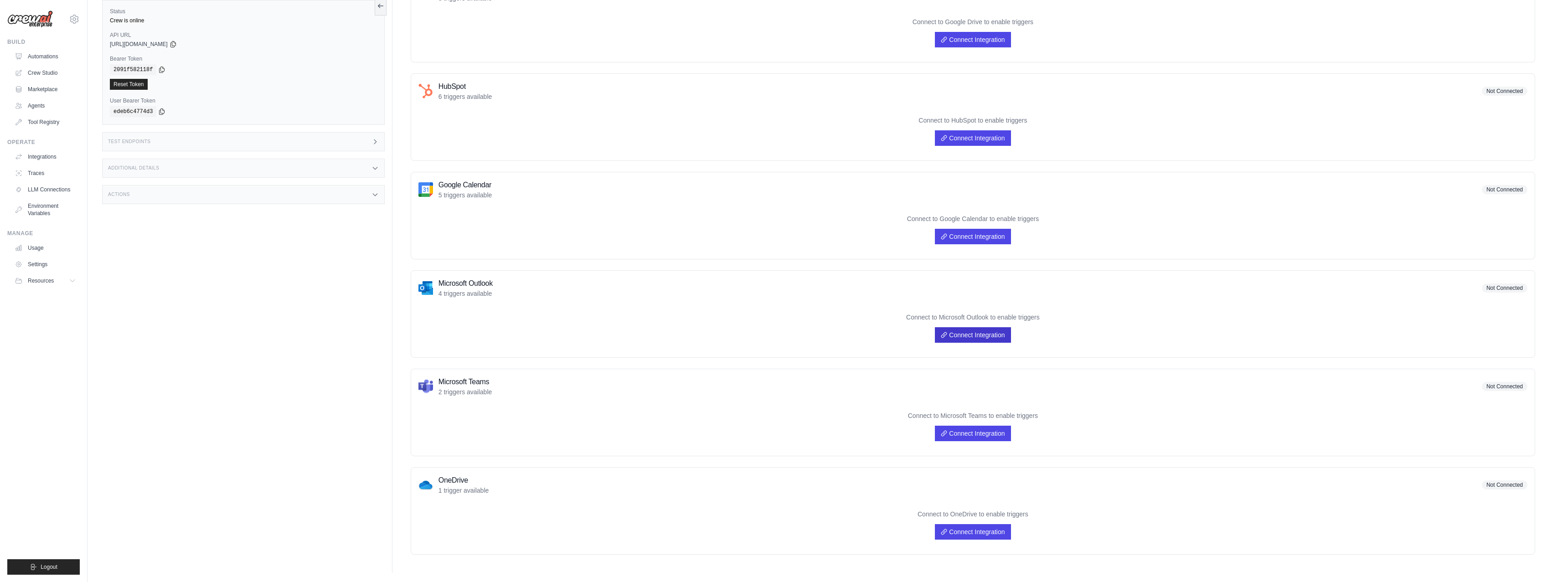
click at [965, 331] on link "Connect Integration" at bounding box center [972, 335] width 76 height 15
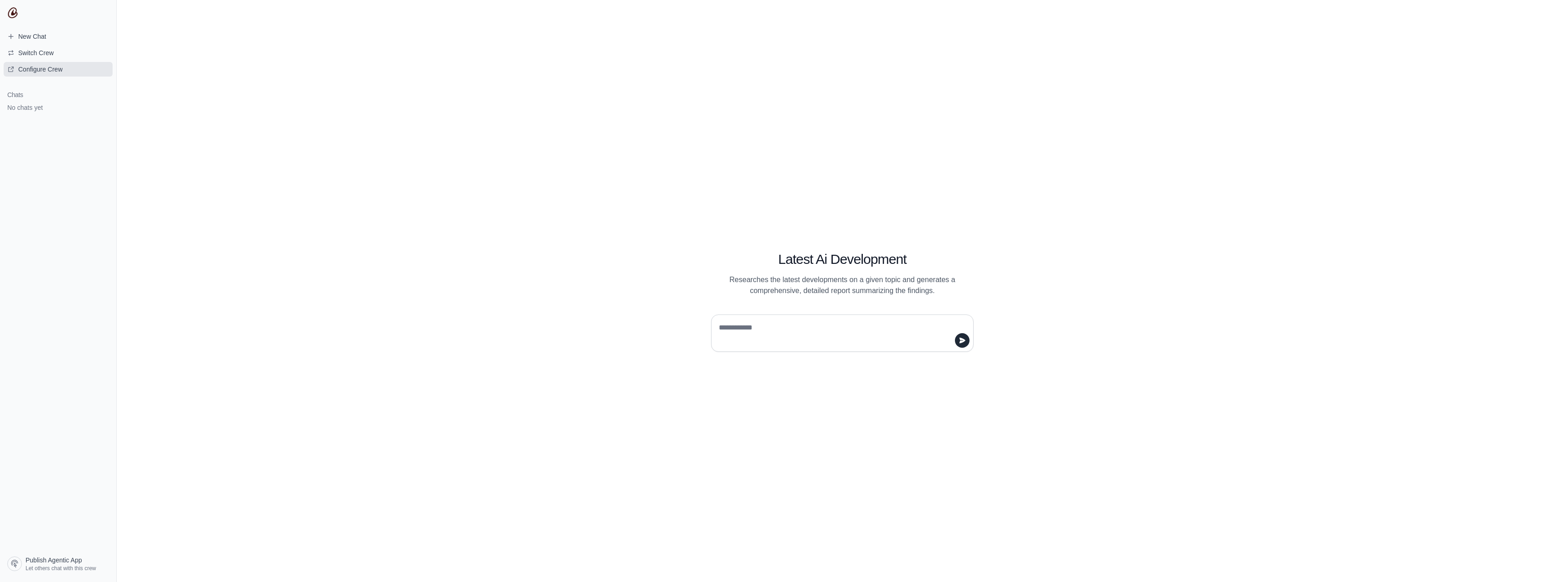
click at [40, 70] on span "Configure Crew" at bounding box center [41, 69] width 44 height 9
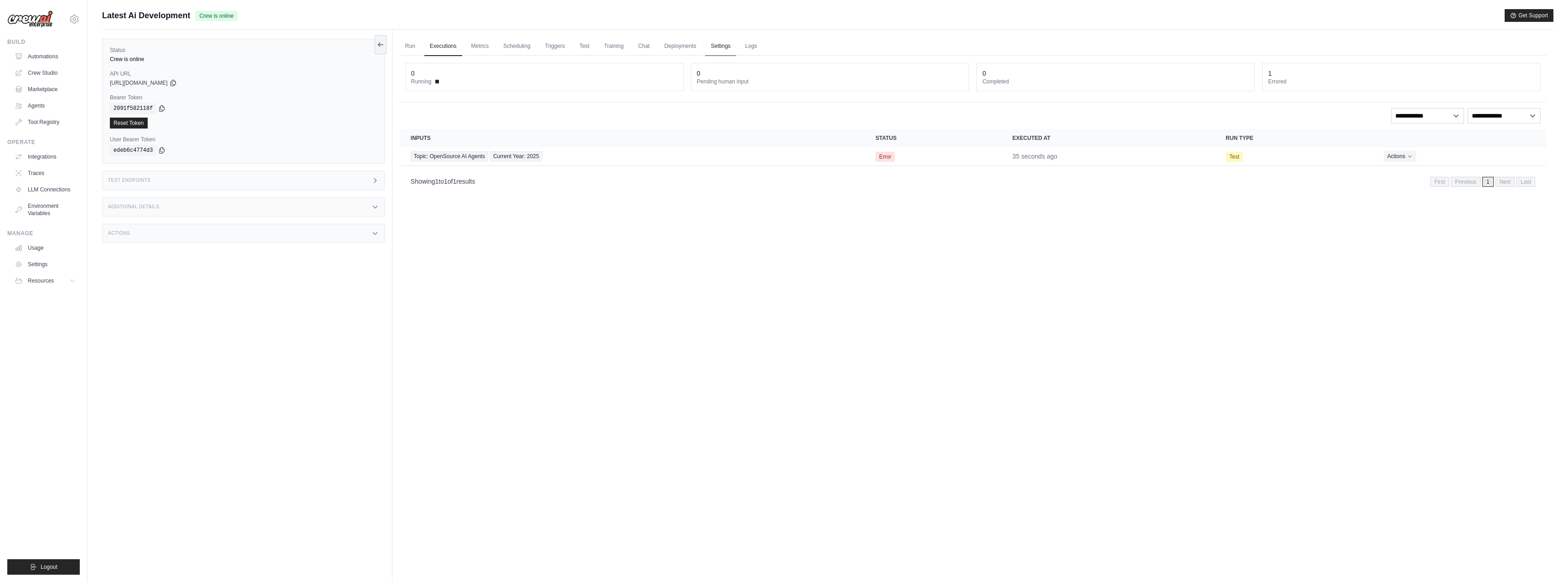
click at [723, 51] on link "Settings" at bounding box center [720, 46] width 30 height 19
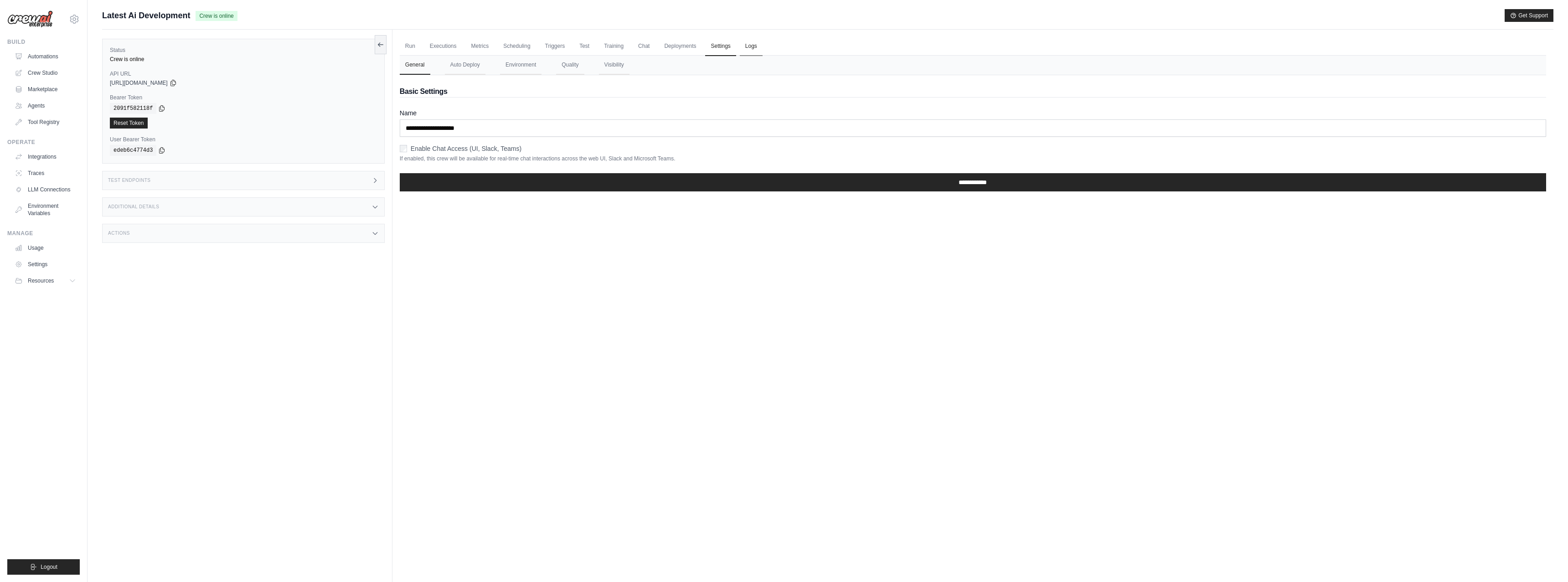
click at [750, 49] on link "Logs" at bounding box center [751, 46] width 23 height 19
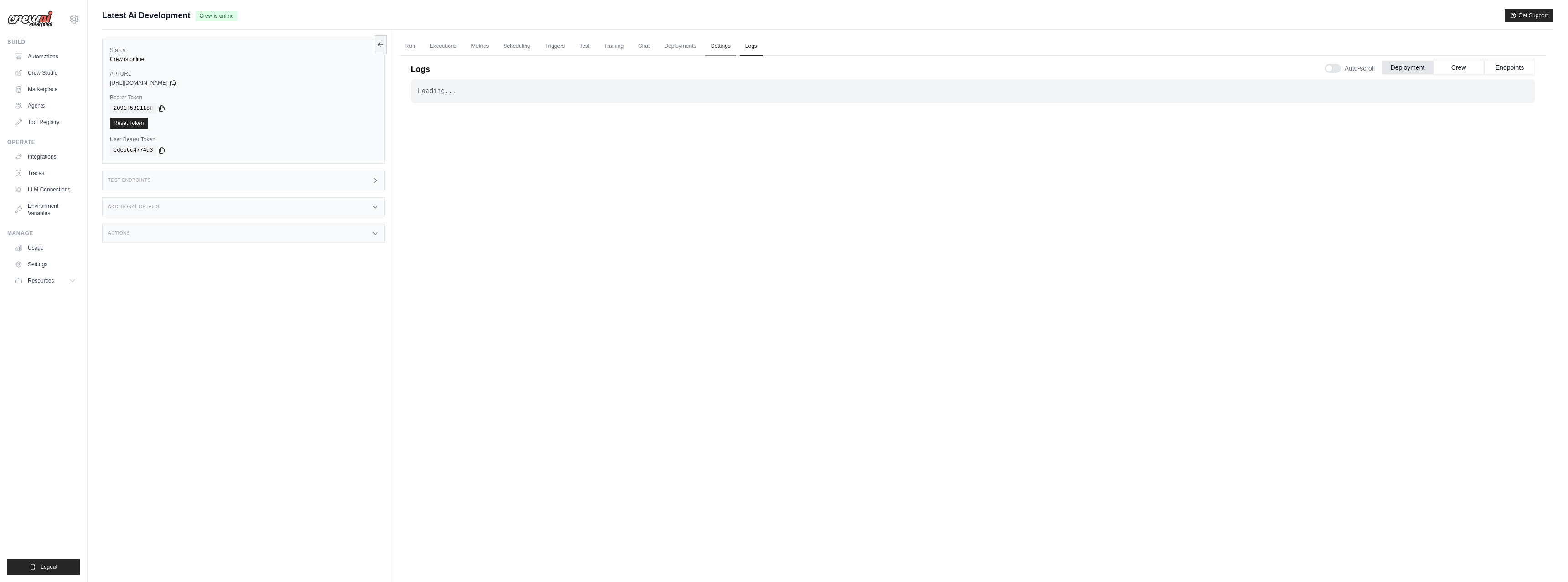
click at [720, 47] on link "Settings" at bounding box center [720, 46] width 30 height 19
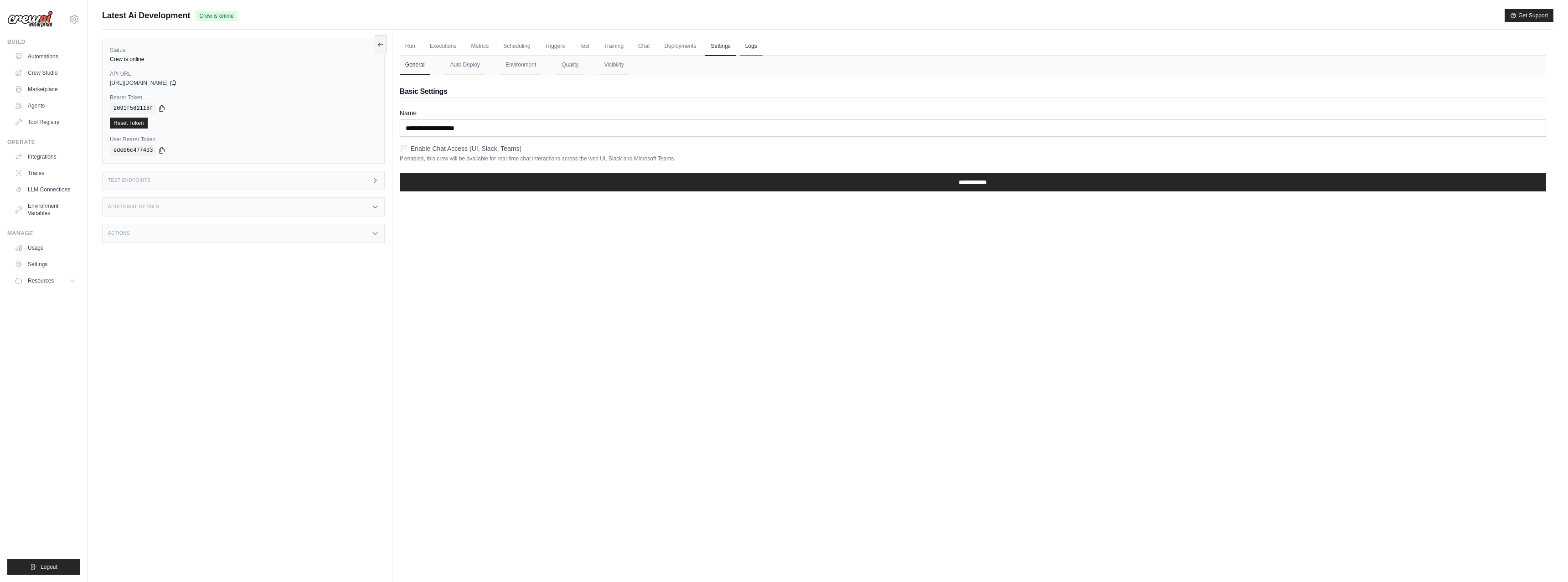
click at [748, 48] on link "Logs" at bounding box center [751, 46] width 23 height 19
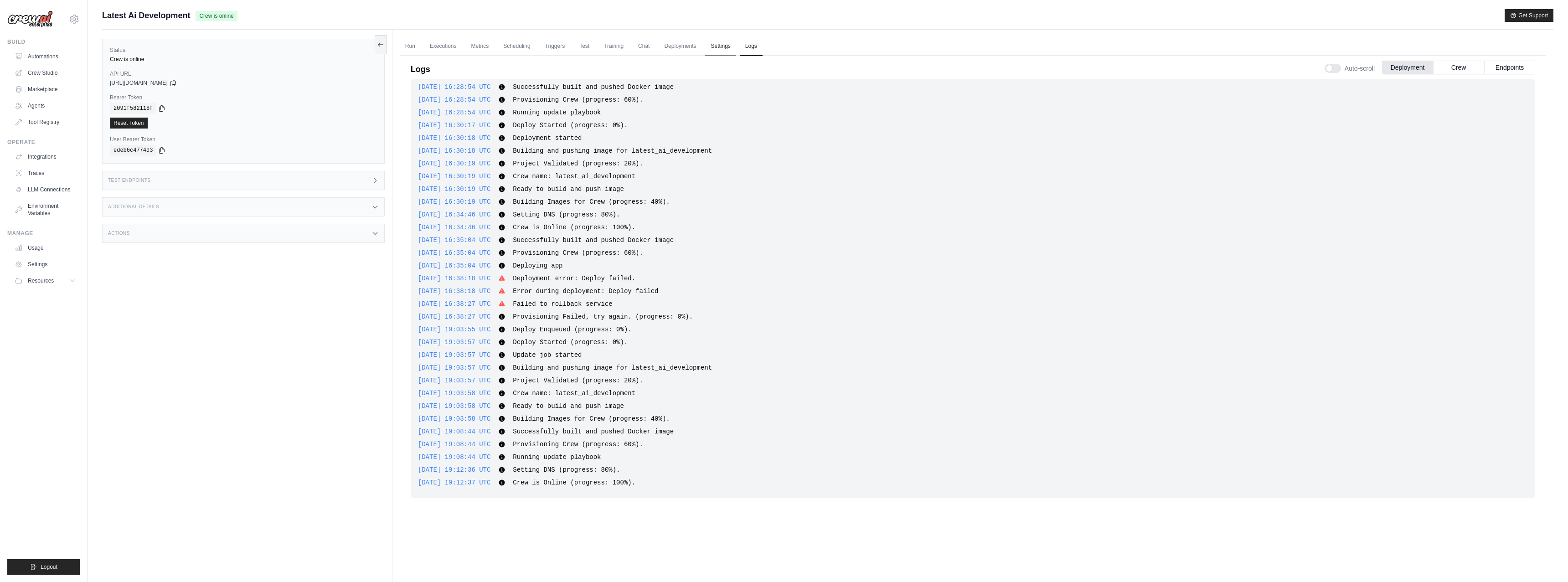
click at [720, 47] on link "Settings" at bounding box center [720, 46] width 30 height 19
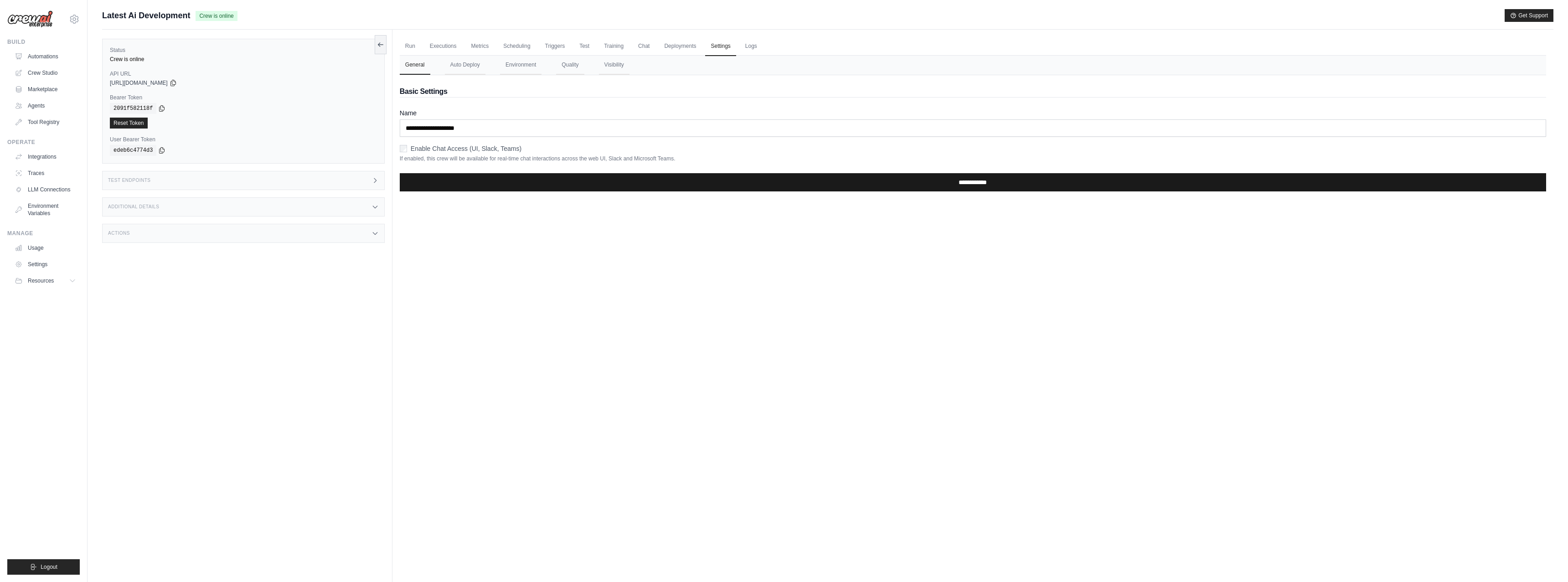
click at [743, 188] on input "**********" at bounding box center [972, 183] width 1146 height 19
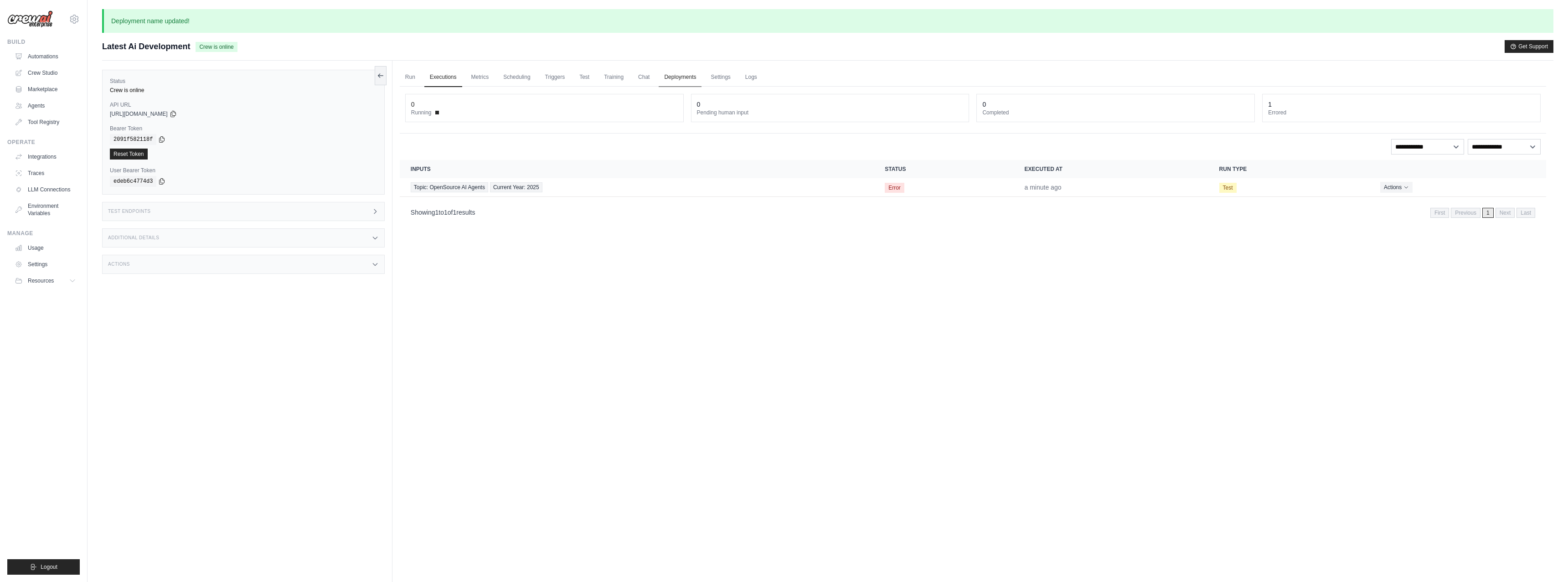
click at [685, 79] on link "Deployments" at bounding box center [680, 77] width 43 height 19
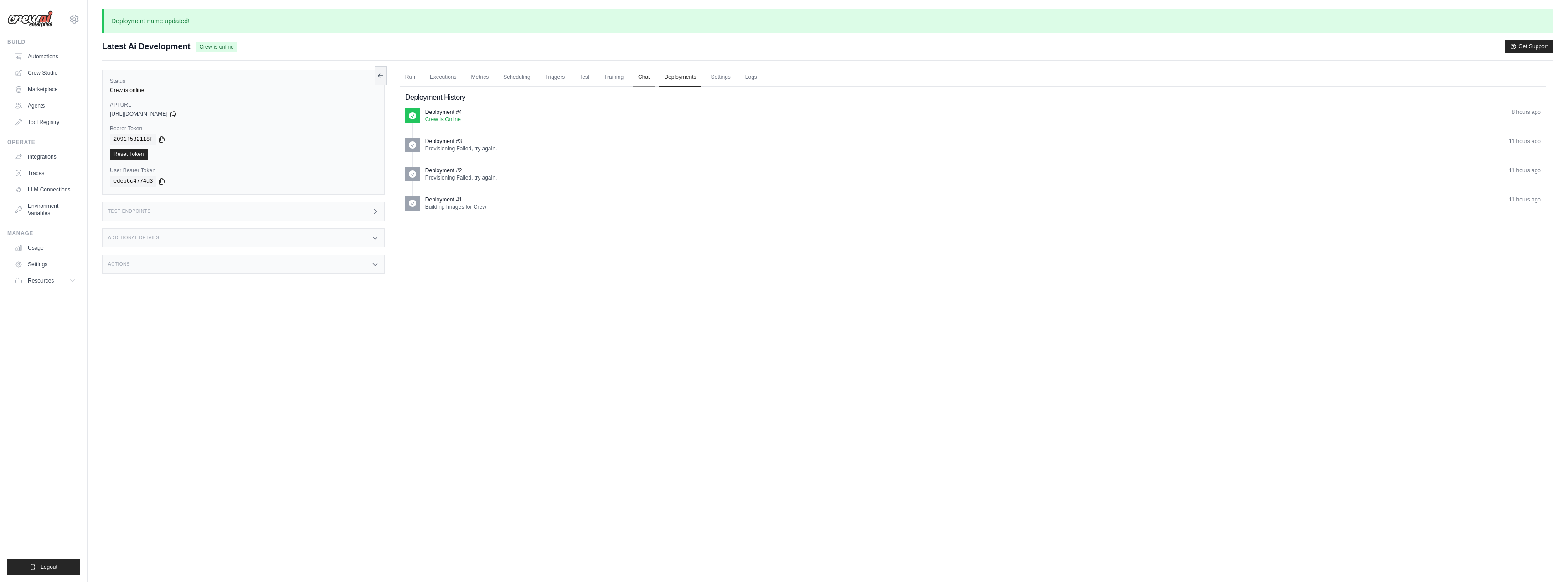
click at [640, 79] on link "Chat" at bounding box center [644, 77] width 22 height 19
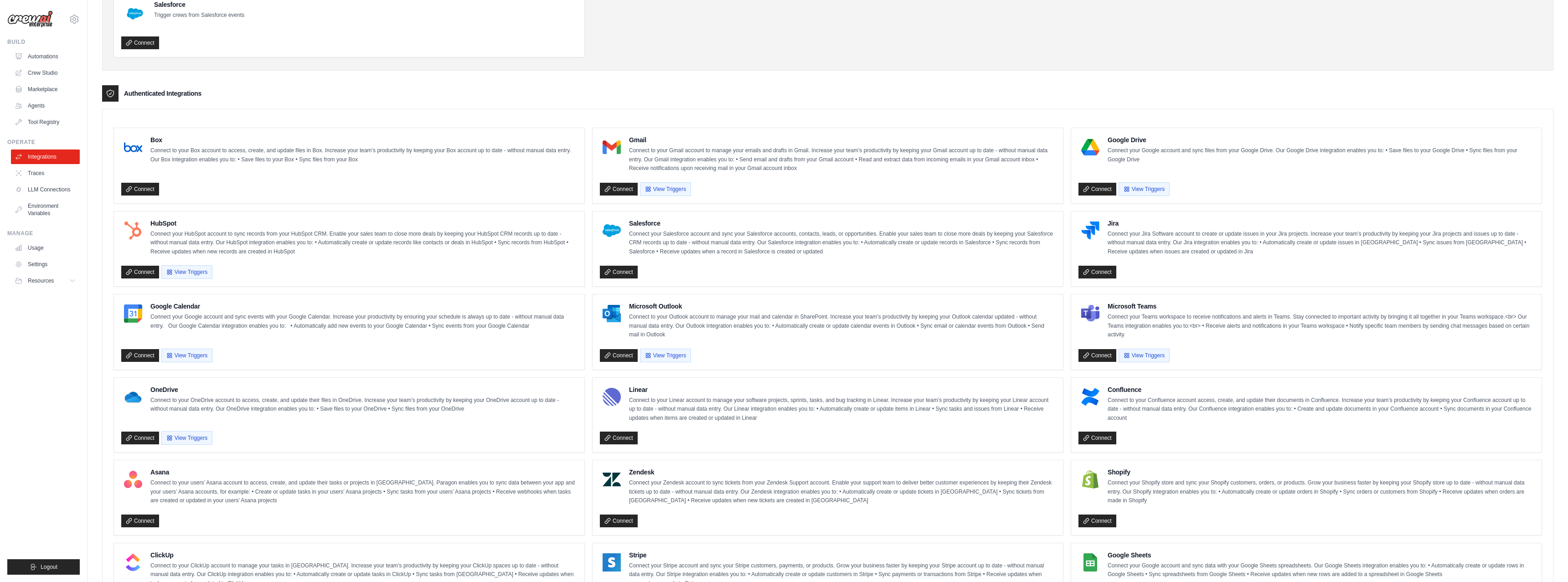
scroll to position [177, 0]
